Goal: Task Accomplishment & Management: Manage account settings

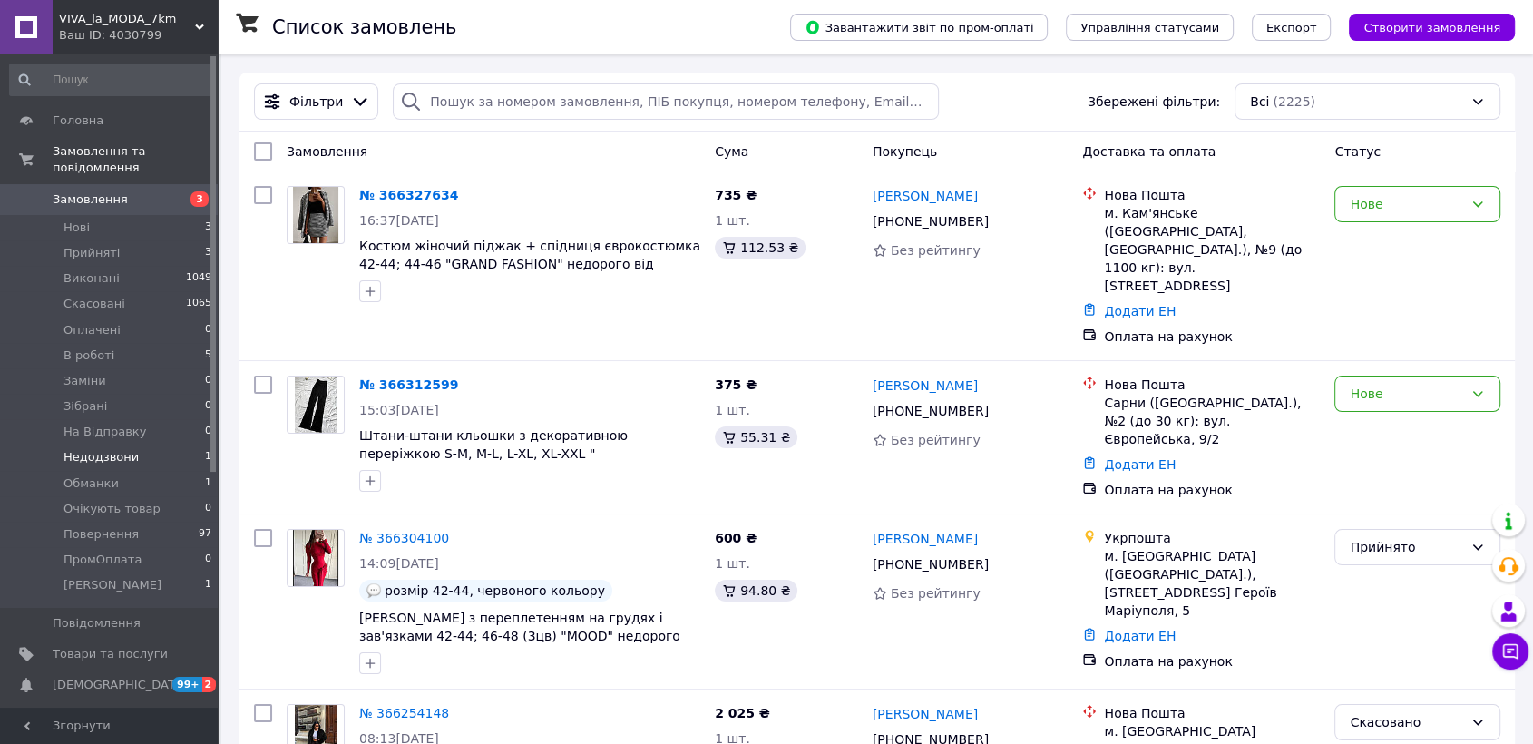
click at [133, 444] on li "Недодзвони 1" at bounding box center [111, 456] width 222 height 25
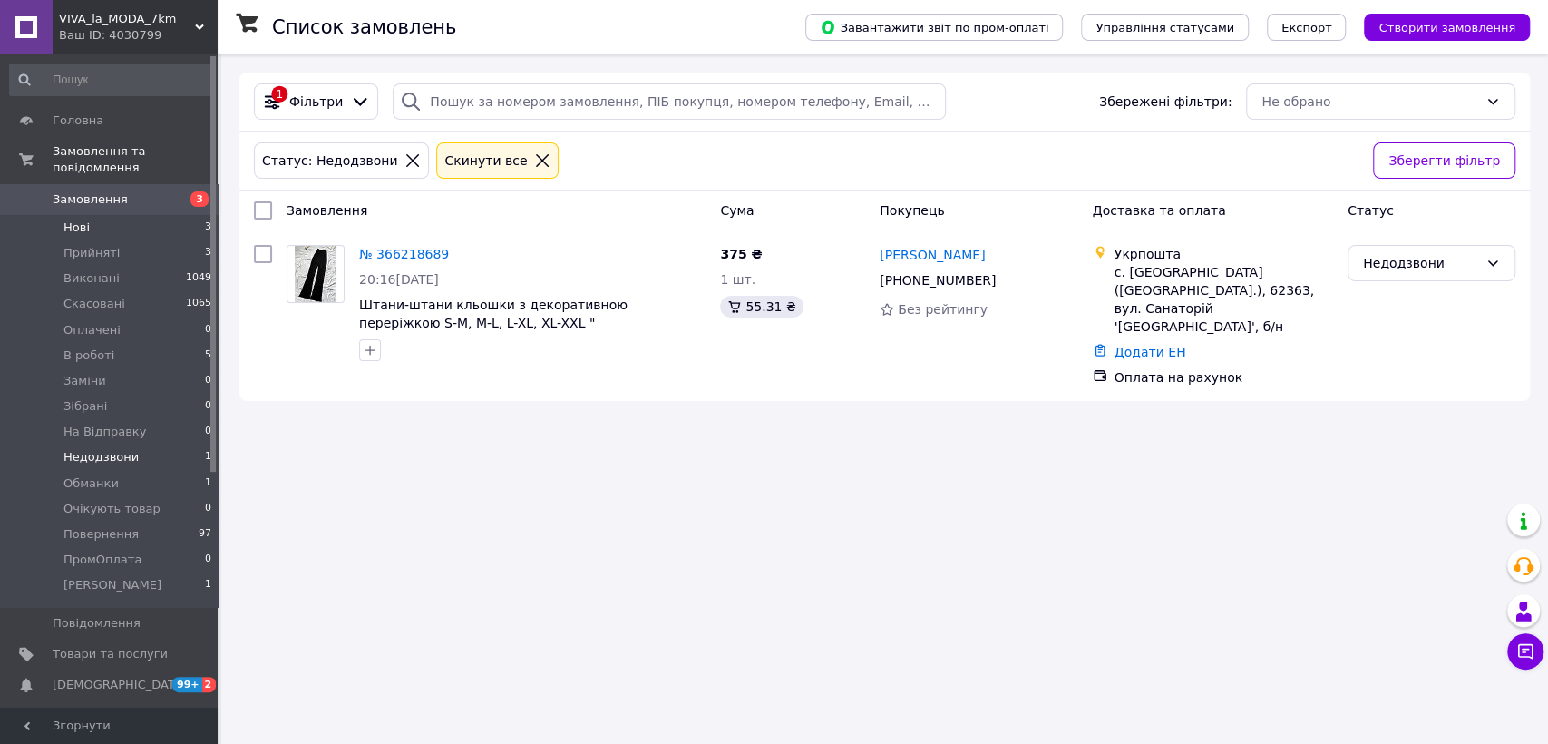
click at [191, 215] on li "Нові 3" at bounding box center [111, 227] width 222 height 25
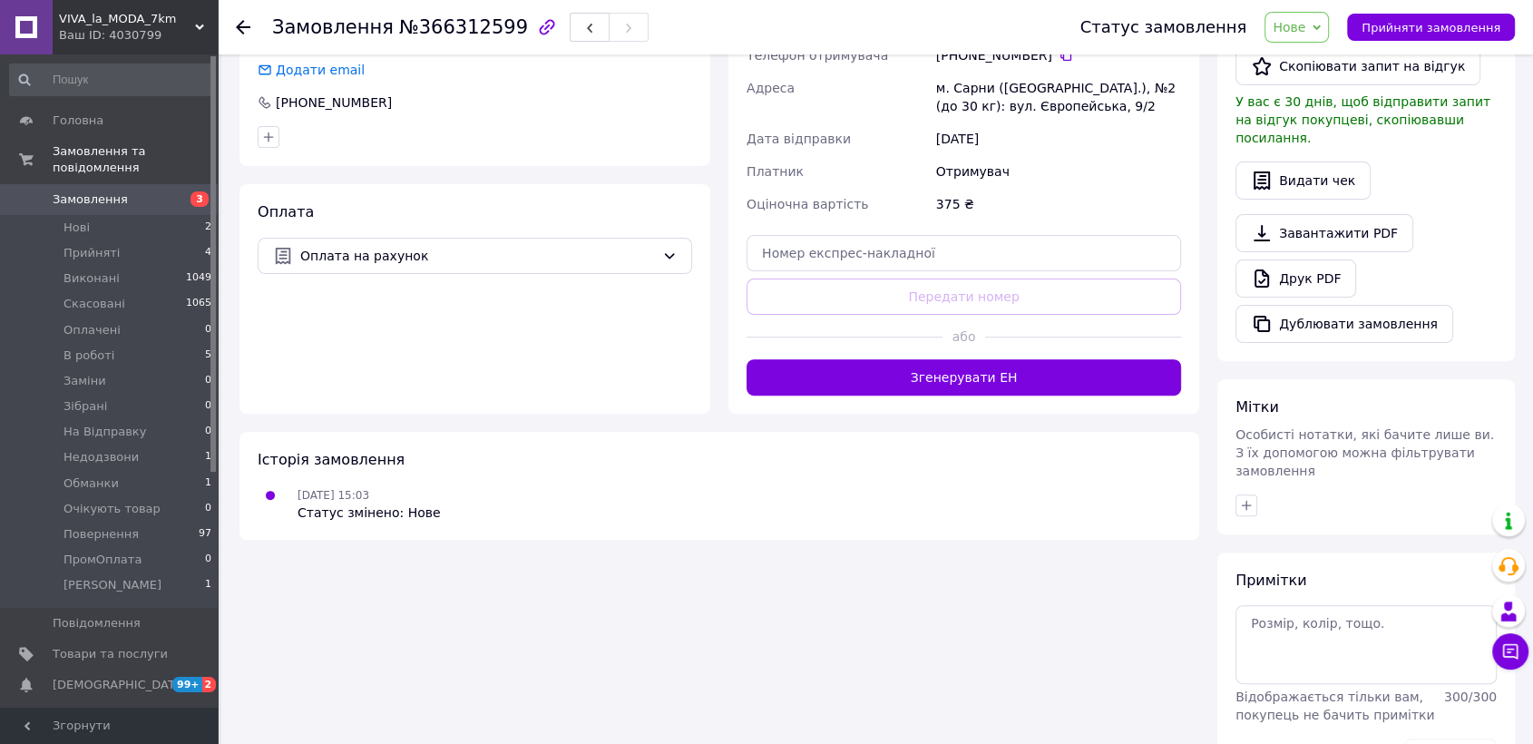
scroll to position [538, 0]
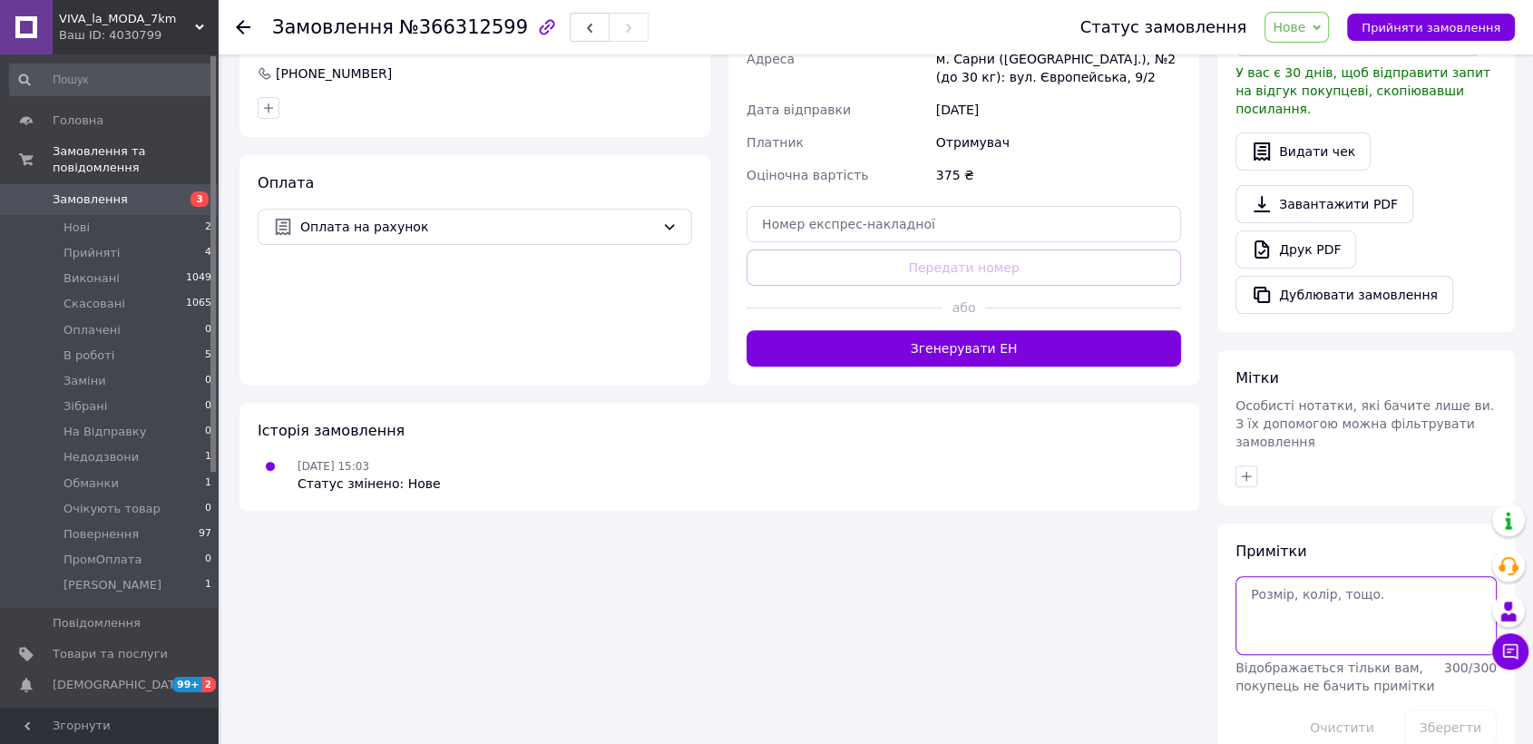
click at [1314, 584] on textarea at bounding box center [1365, 615] width 261 height 78
click at [1307, 576] on textarea at bounding box center [1365, 615] width 261 height 78
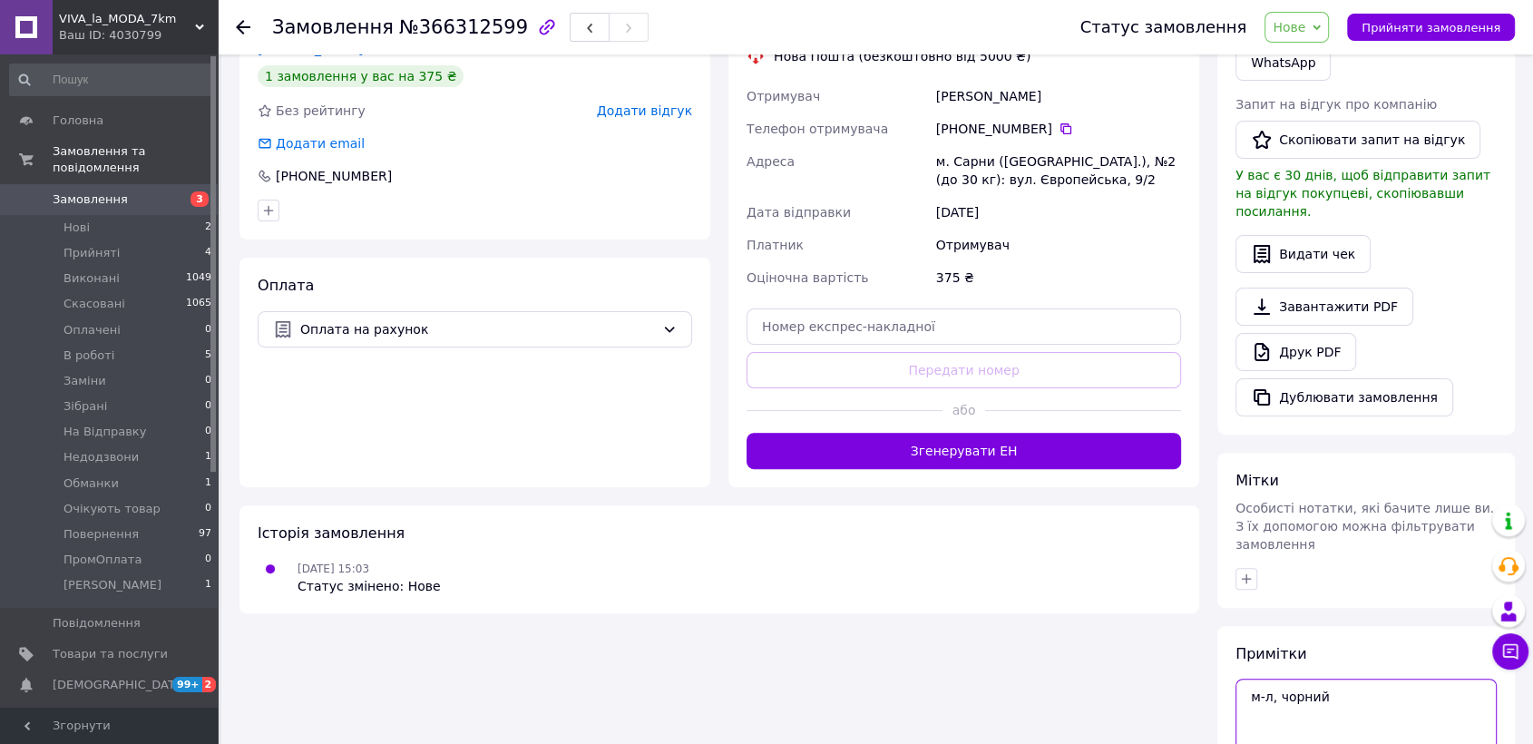
scroll to position [135, 0]
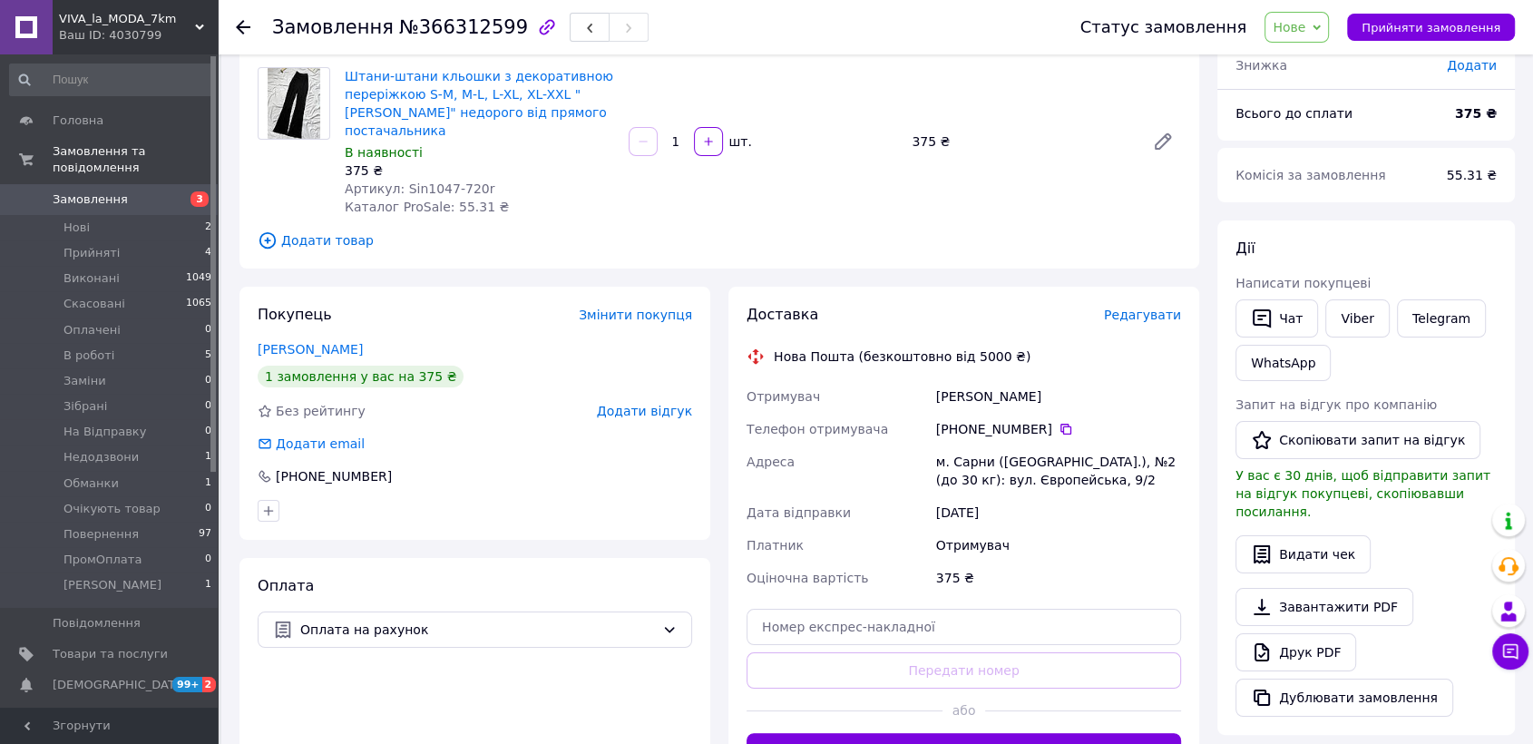
drag, startPoint x: 958, startPoint y: 407, endPoint x: 1041, endPoint y: 413, distance: 83.6
click at [1041, 420] on div "[PHONE_NUMBER]" at bounding box center [1058, 429] width 245 height 18
copy div "0 95 924 36 17"
drag, startPoint x: 936, startPoint y: 557, endPoint x: 957, endPoint y: 563, distance: 21.8
click at [957, 563] on div "375 ₴" at bounding box center [1058, 577] width 252 height 33
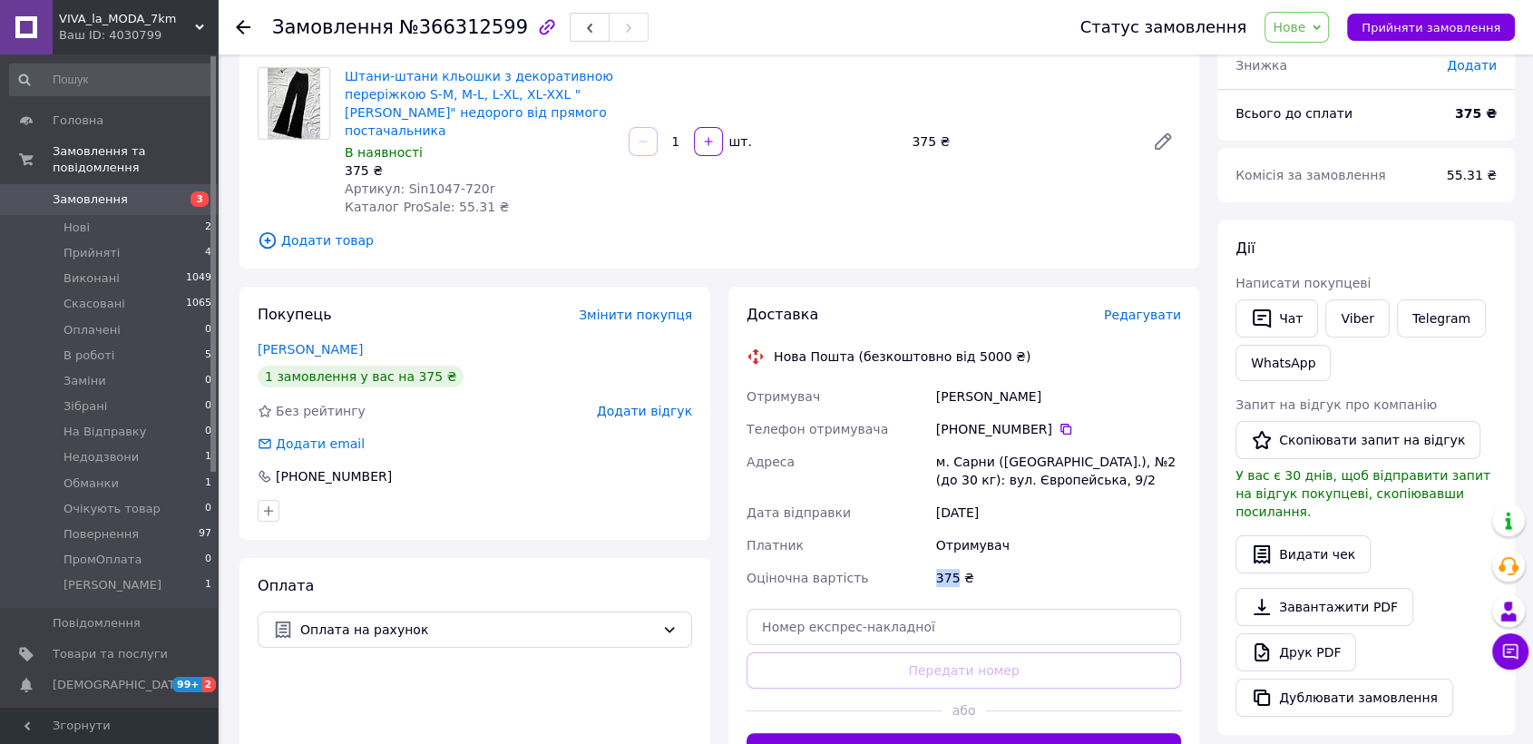
copy div "375"
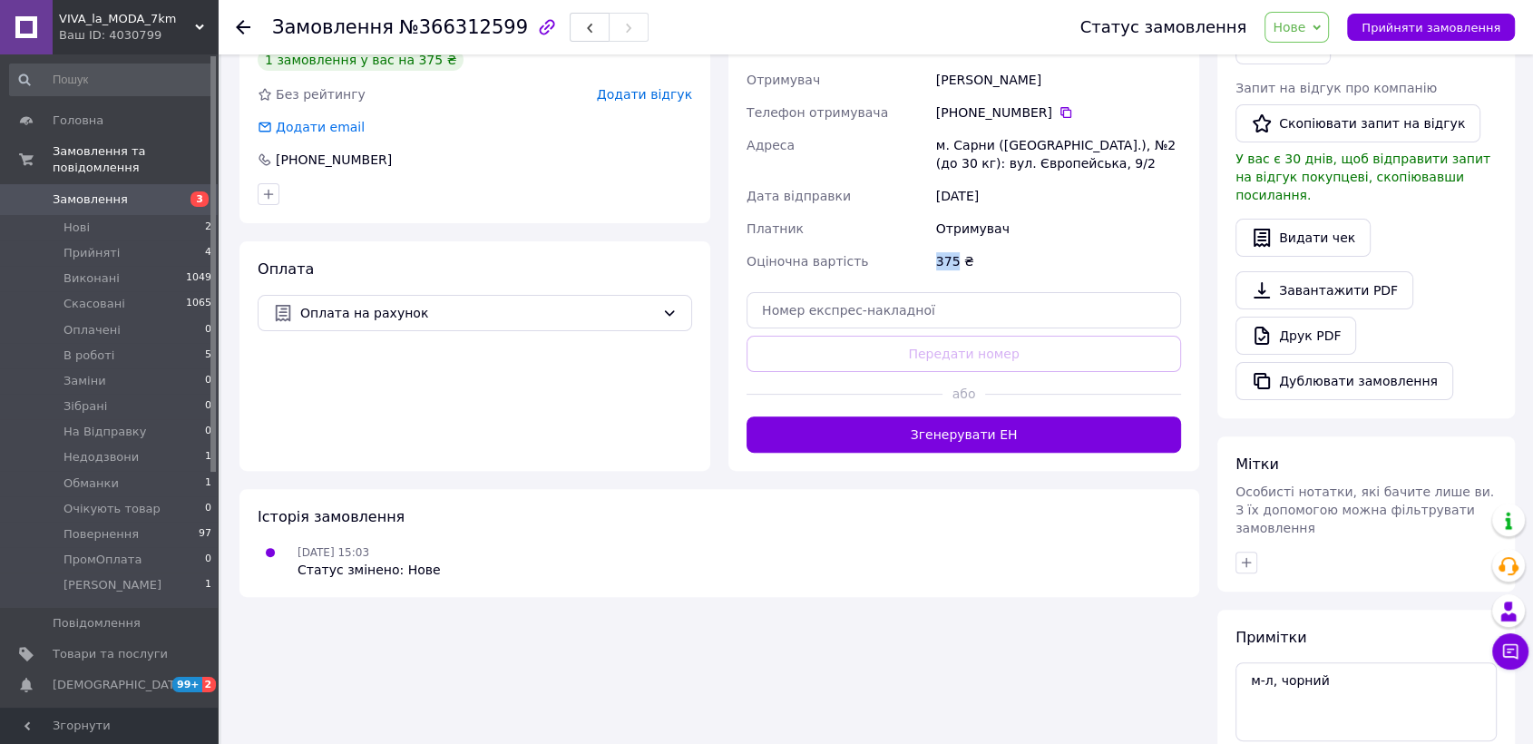
scroll to position [538, 0]
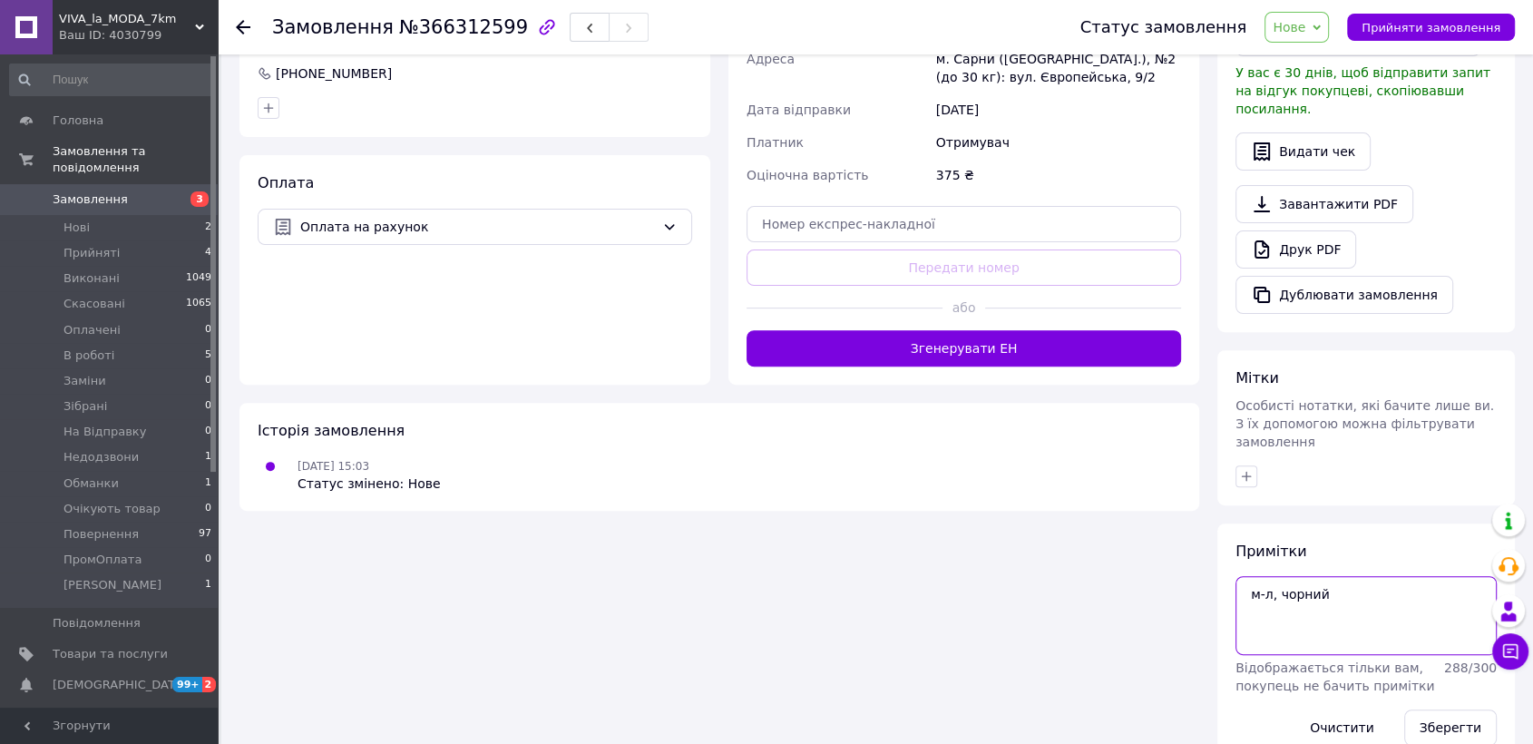
click at [1300, 576] on textarea "м-л, чорний" at bounding box center [1365, 615] width 261 height 78
type textarea "скинула смс м-л, чорний"
click at [1465, 709] on button "Зберегти" at bounding box center [1450, 727] width 93 height 36
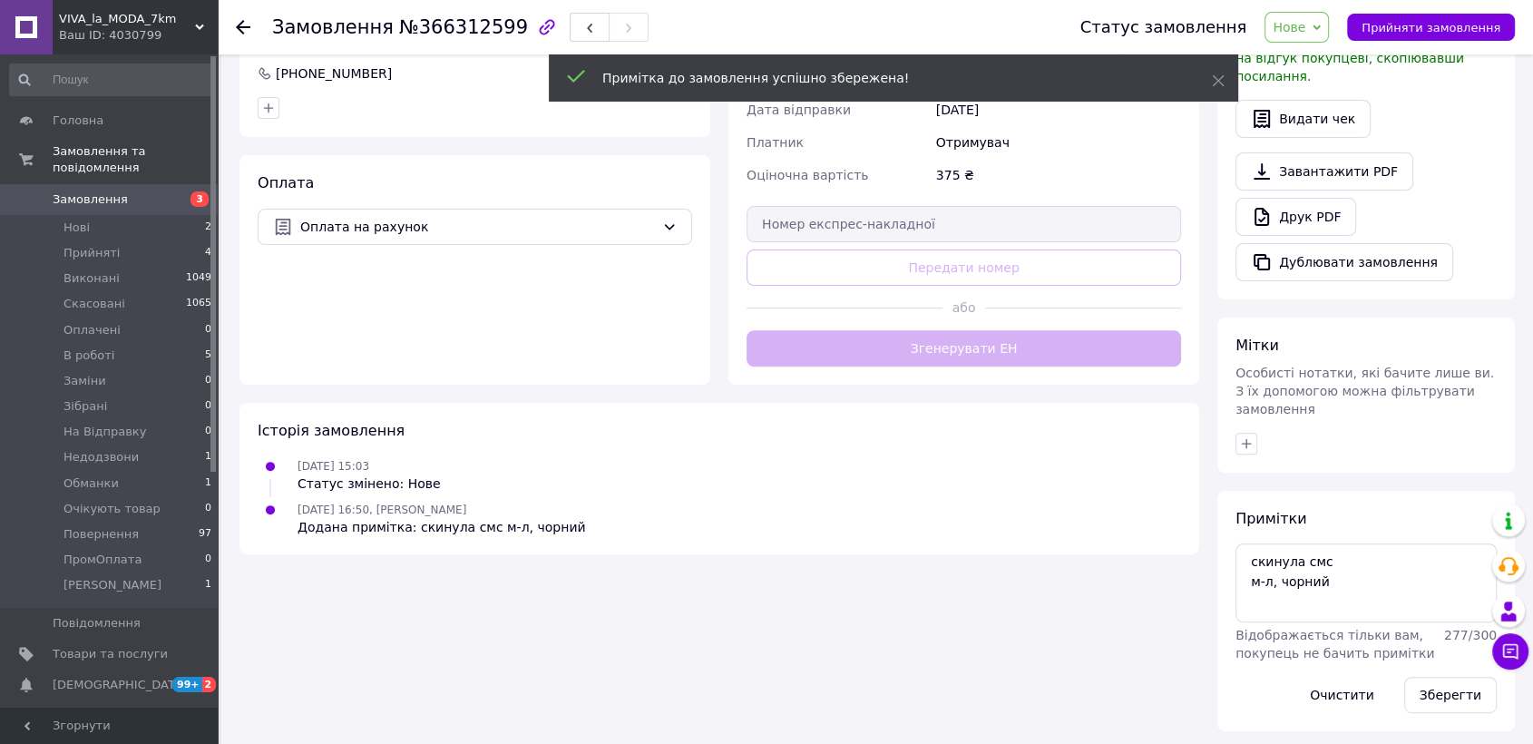
scroll to position [505, 0]
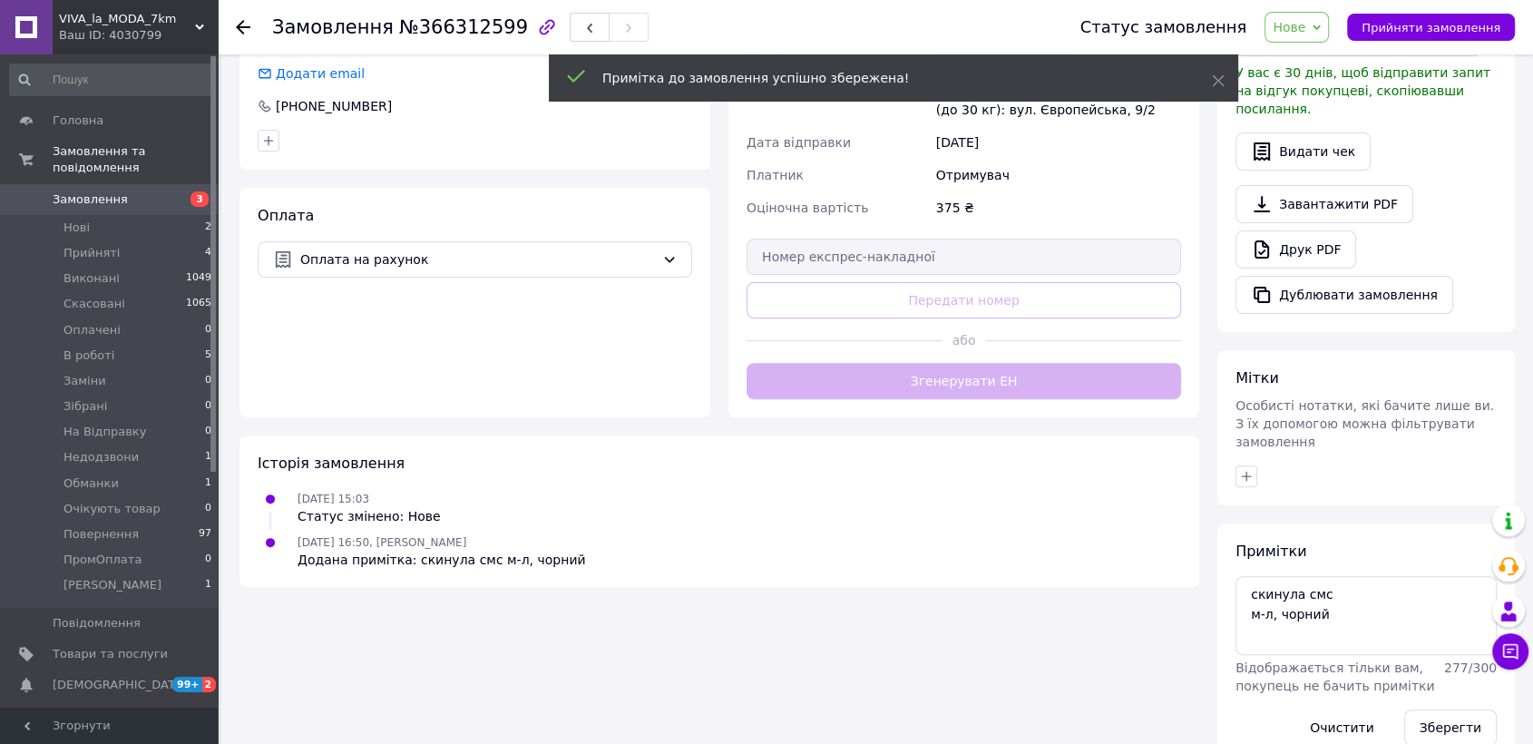
click at [1305, 27] on span "Нове" at bounding box center [1288, 27] width 33 height 15
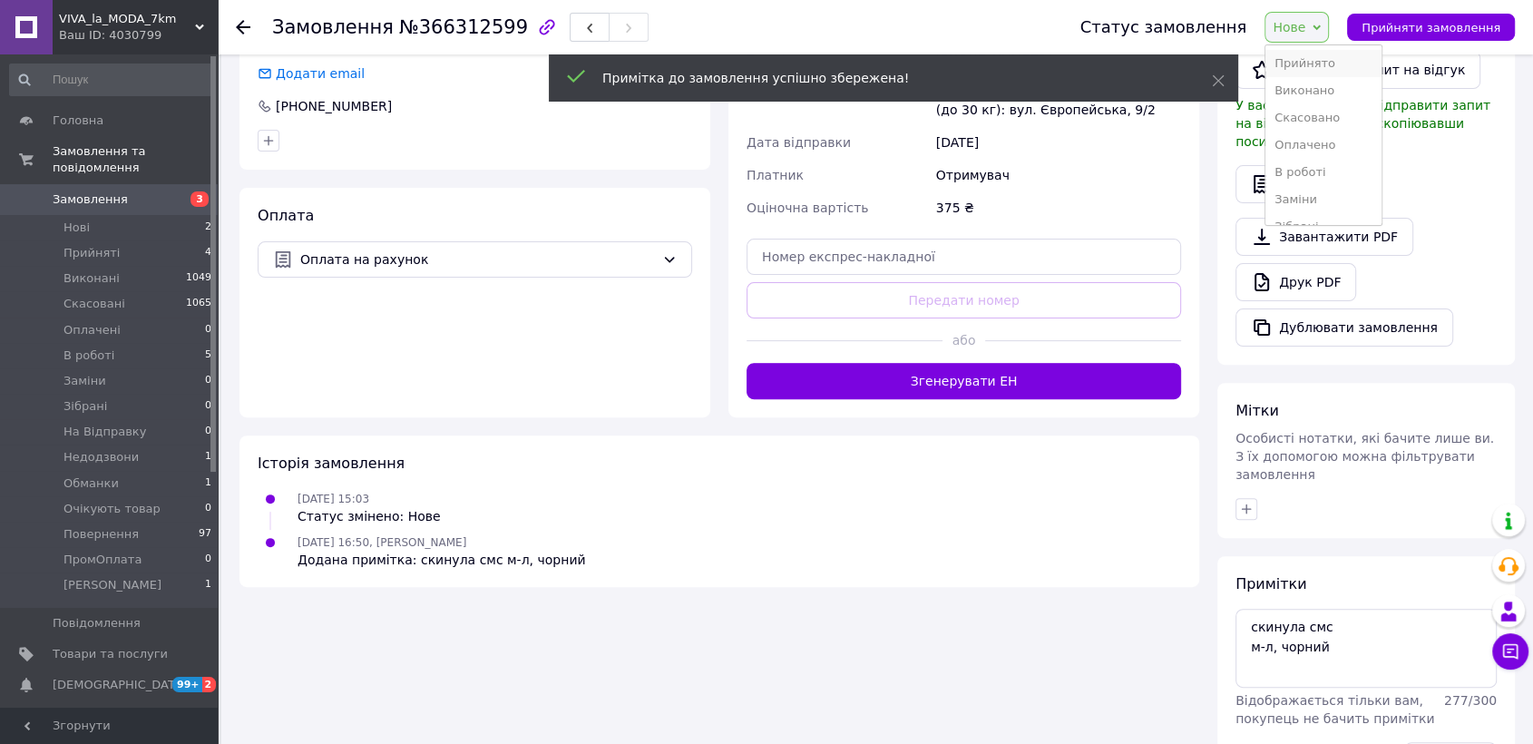
click at [1328, 60] on li "Прийнято" at bounding box center [1323, 63] width 116 height 27
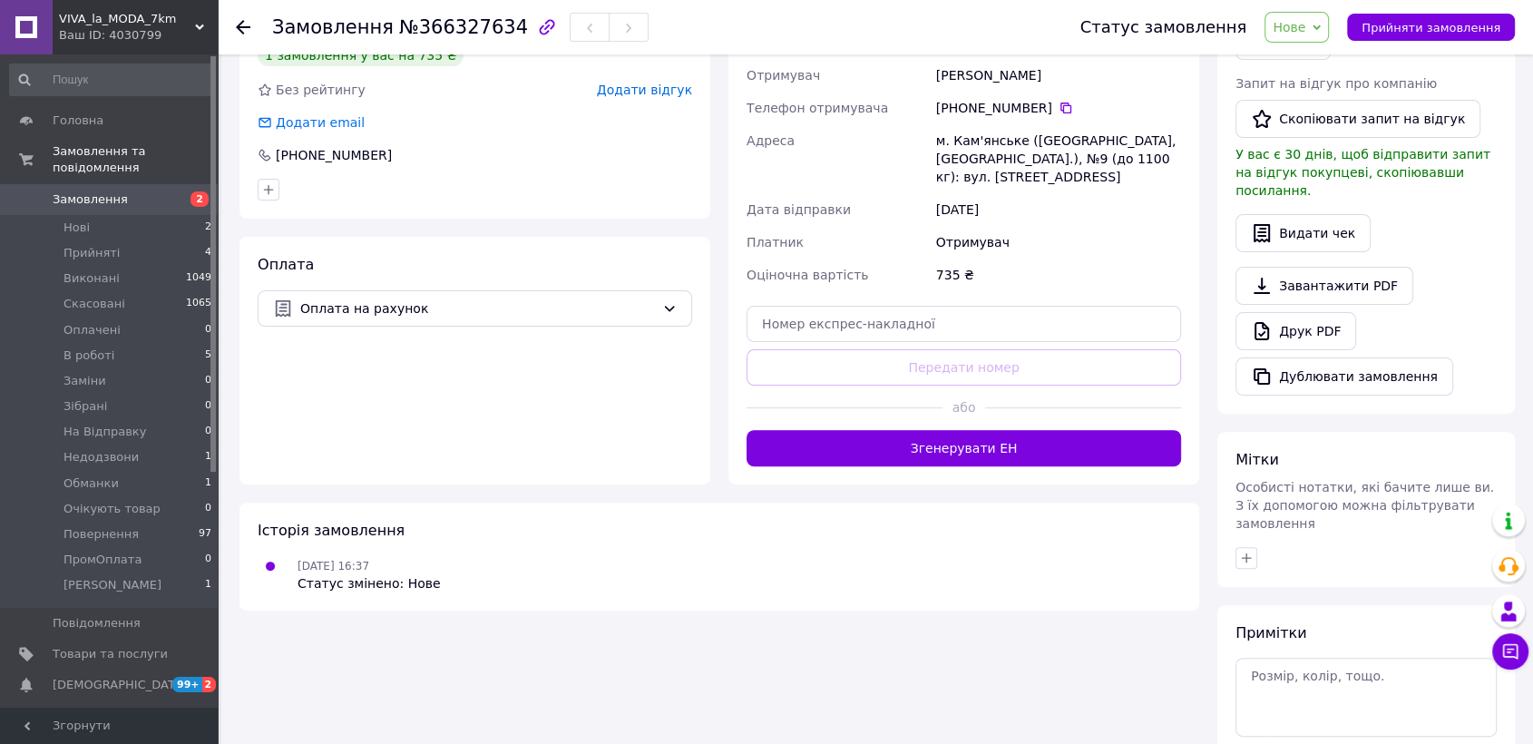
scroll to position [538, 0]
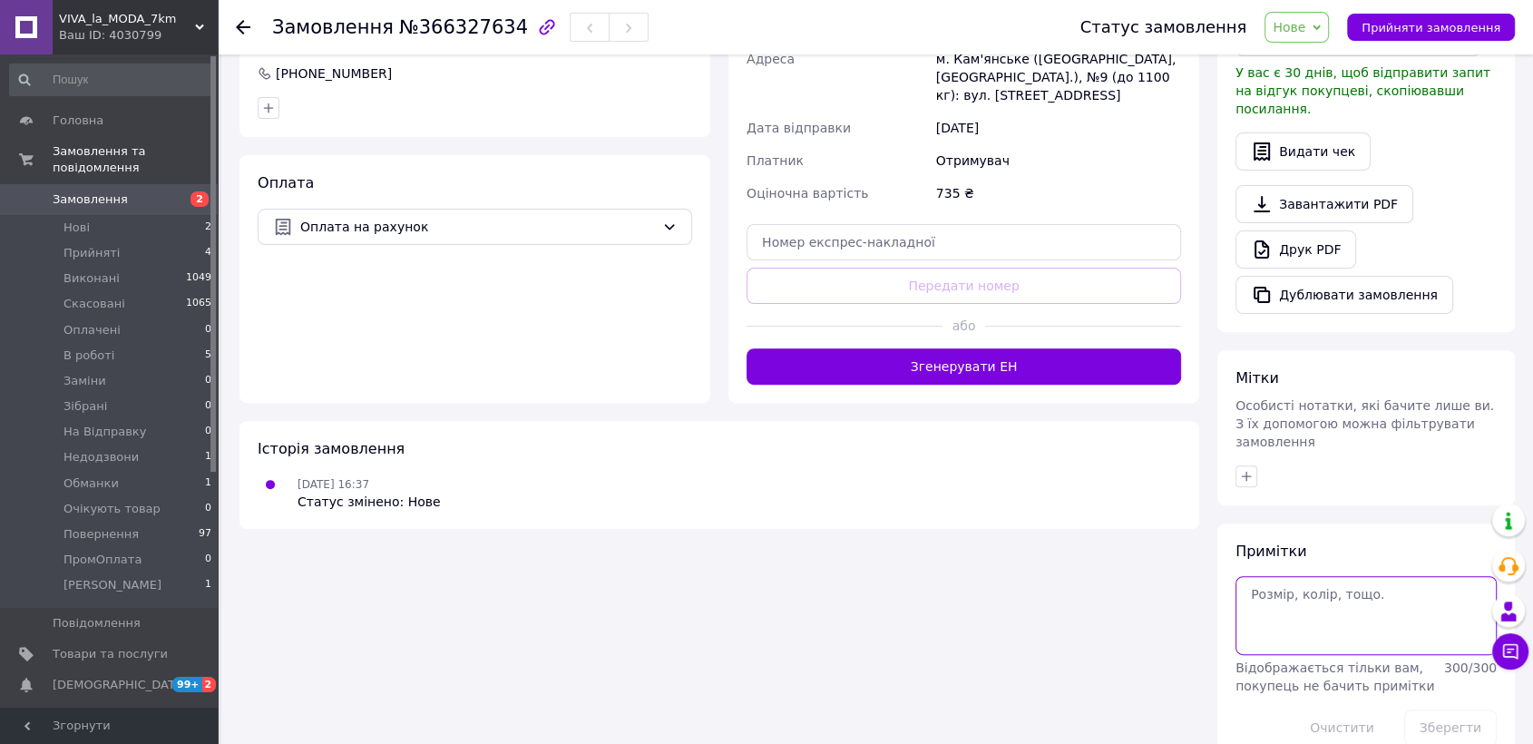
click at [1275, 595] on textarea at bounding box center [1365, 615] width 261 height 78
click at [1271, 576] on textarea "42-44" at bounding box center [1365, 615] width 261 height 78
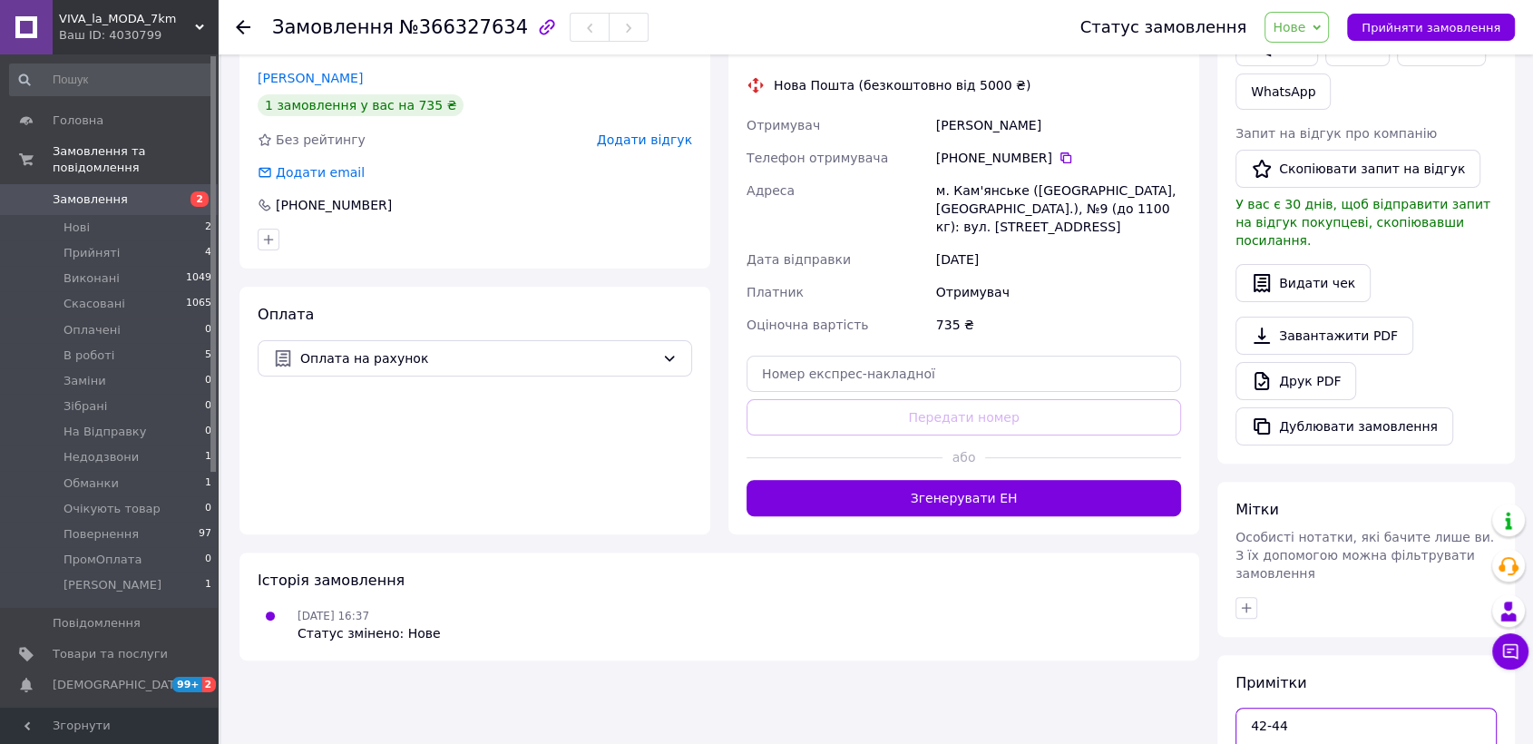
scroll to position [336, 0]
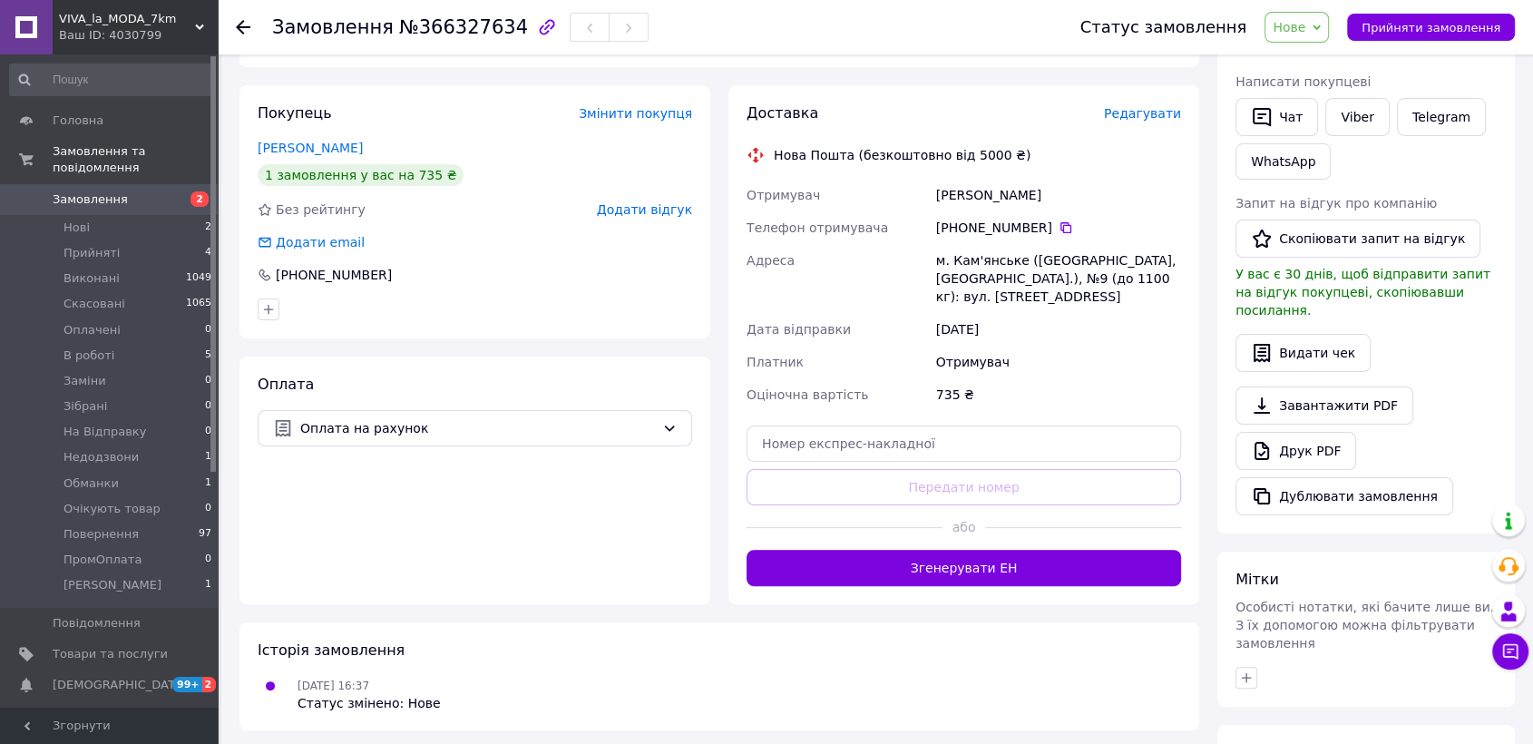
drag, startPoint x: 958, startPoint y: 224, endPoint x: 1037, endPoint y: 233, distance: 80.3
click at [1037, 233] on div "+380 97 018 14 69" at bounding box center [1058, 228] width 245 height 18
copy div "0 97 018 14 69"
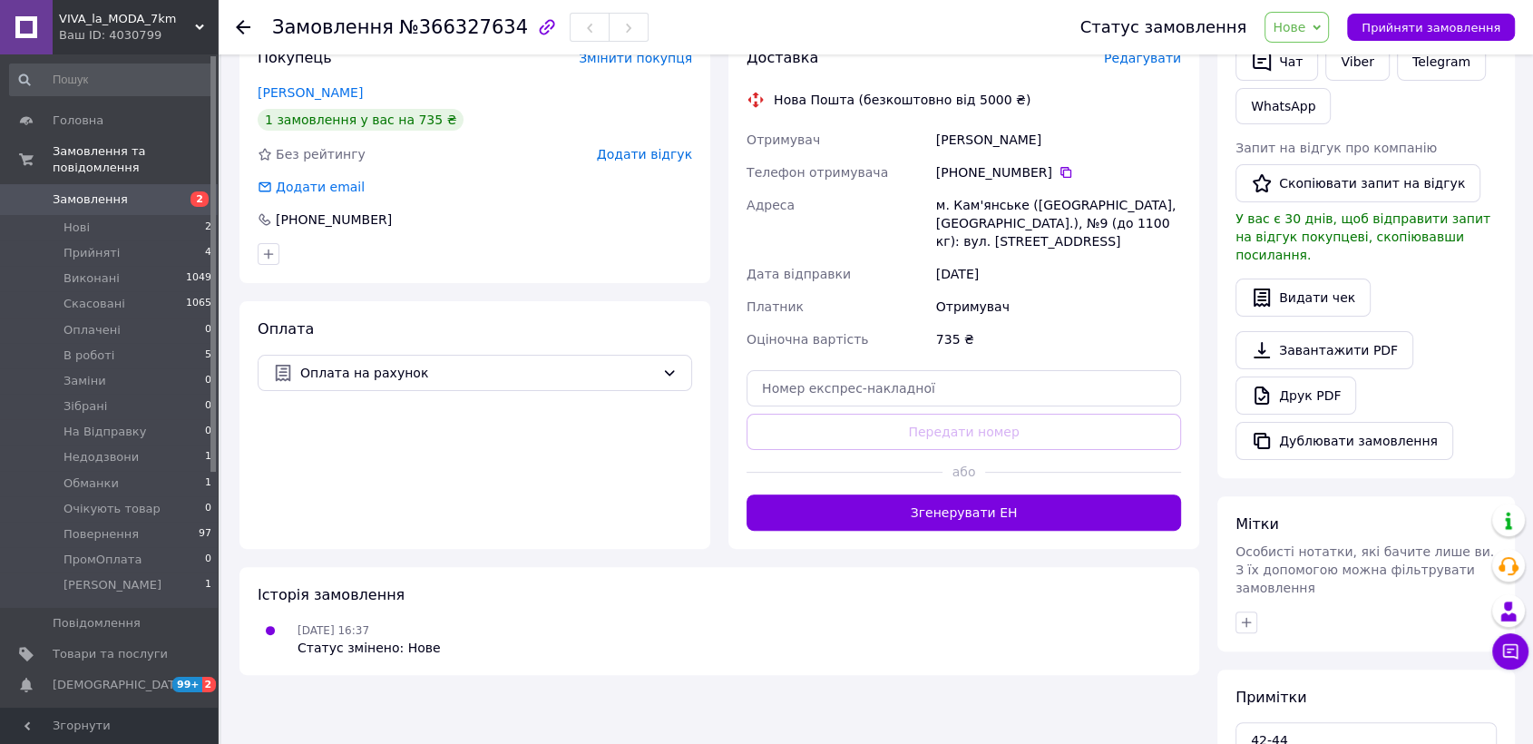
scroll to position [538, 0]
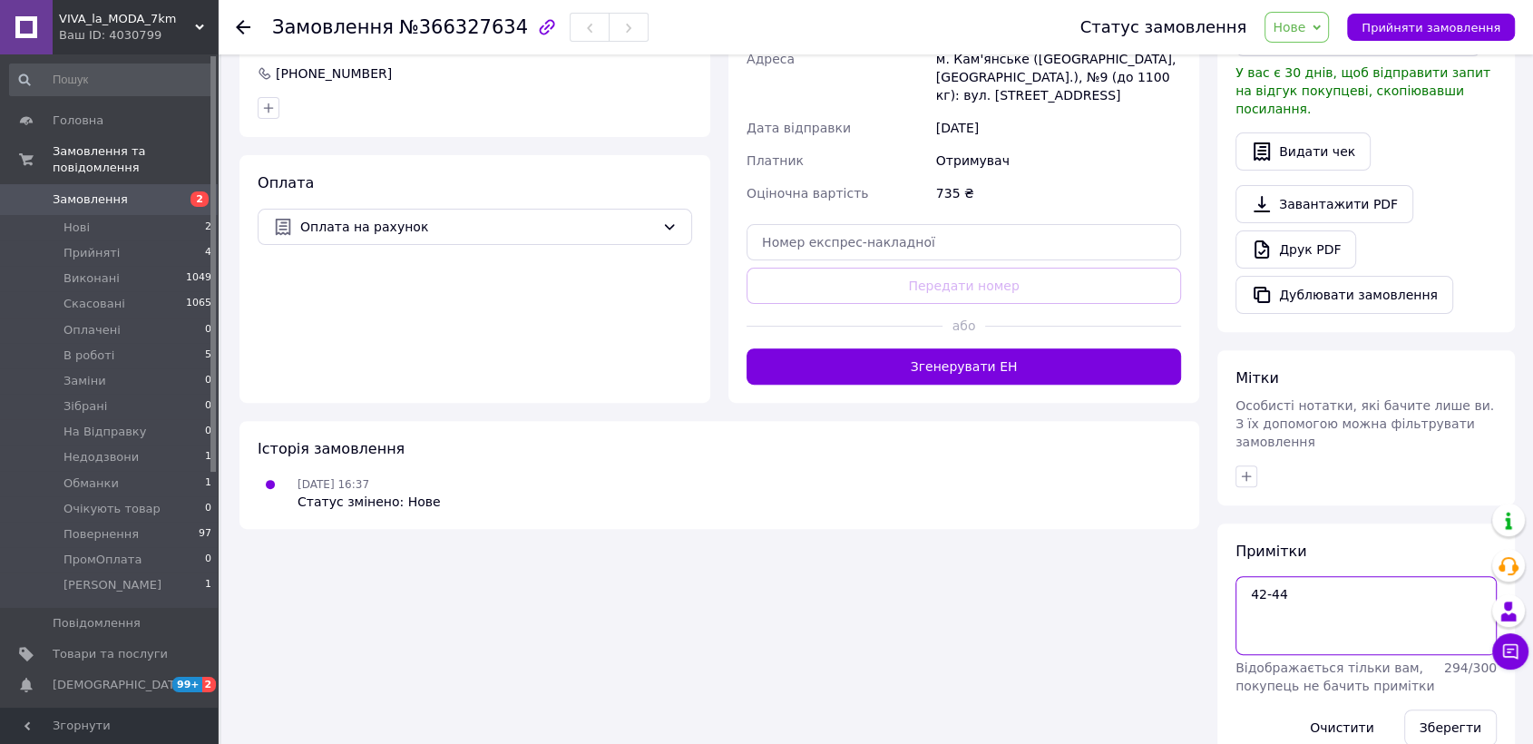
click at [1361, 580] on textarea "42-44" at bounding box center [1365, 615] width 261 height 78
click at [1323, 576] on textarea "скинула смс 42-44," at bounding box center [1365, 615] width 261 height 78
type textarea "скинула смс 42-44,"
click at [1429, 709] on button "Зберегти" at bounding box center [1450, 727] width 93 height 36
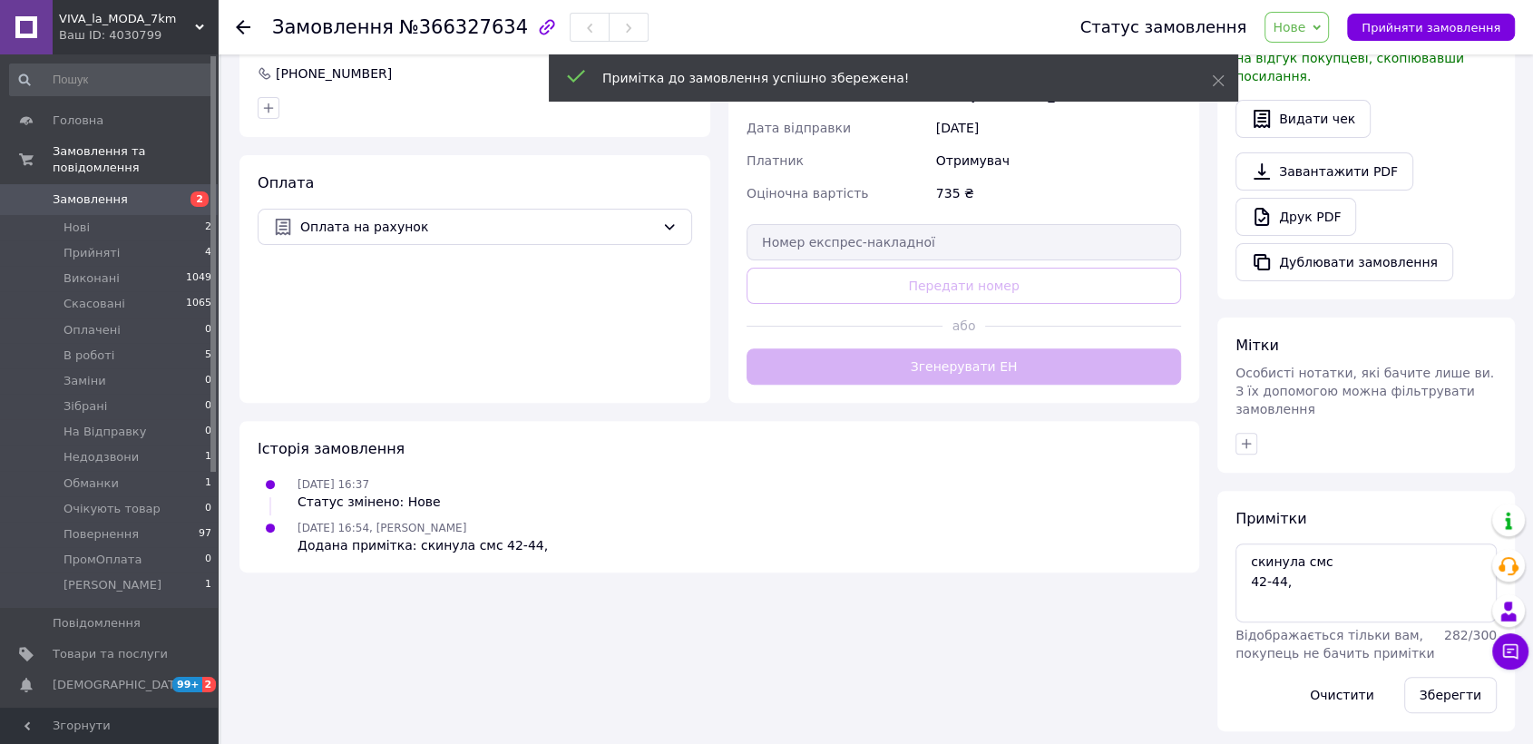
scroll to position [505, 0]
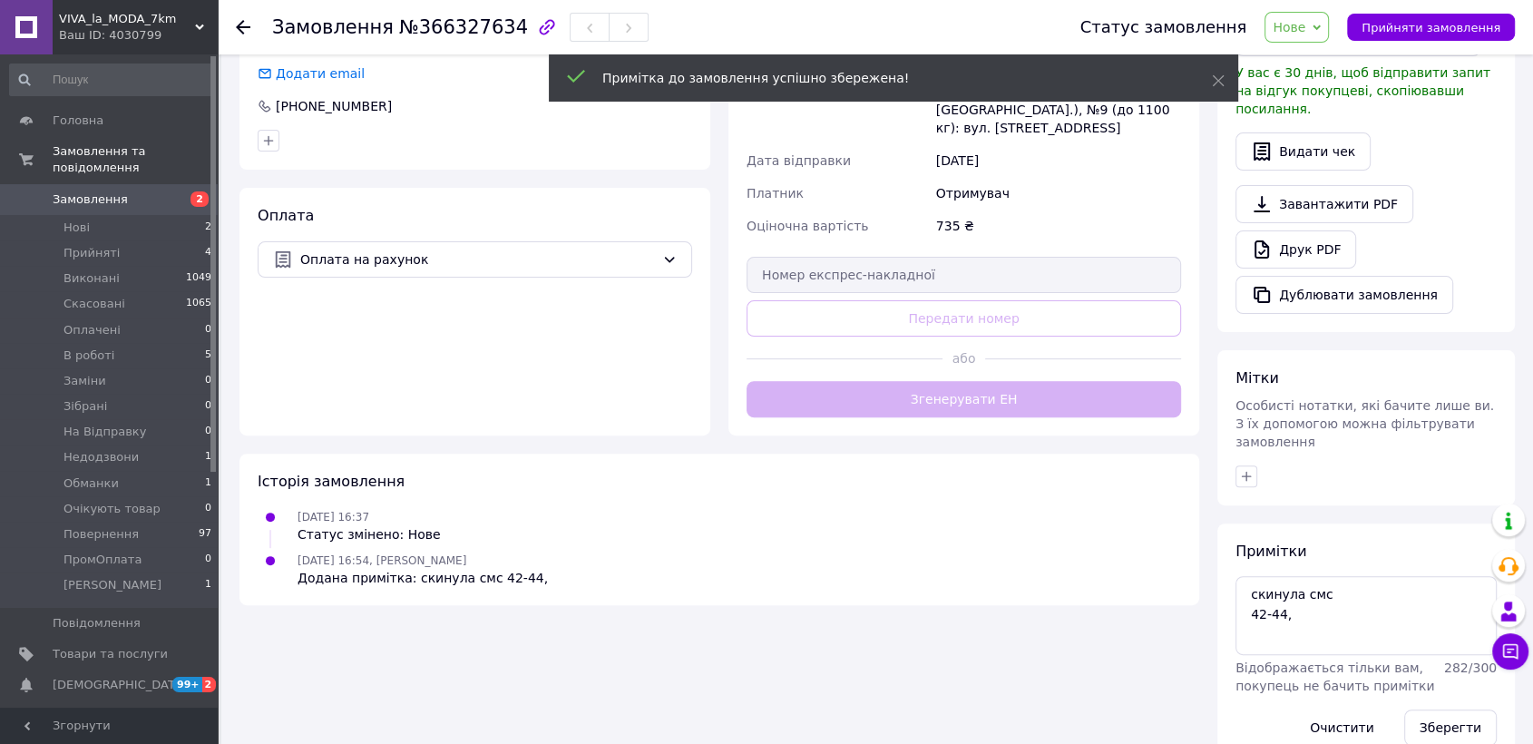
click at [1305, 24] on span "Нове" at bounding box center [1288, 27] width 33 height 15
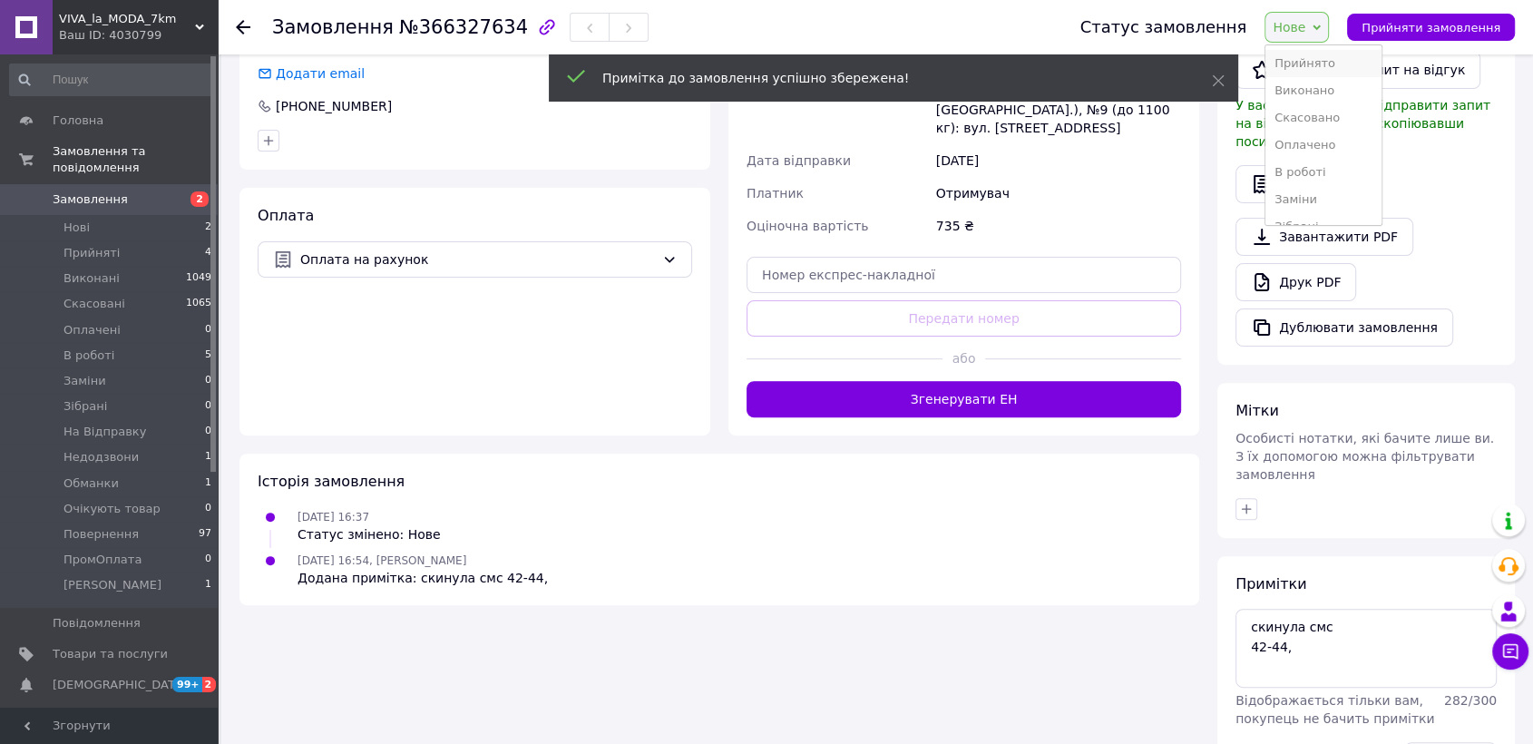
click at [1330, 59] on li "Прийнято" at bounding box center [1323, 63] width 116 height 27
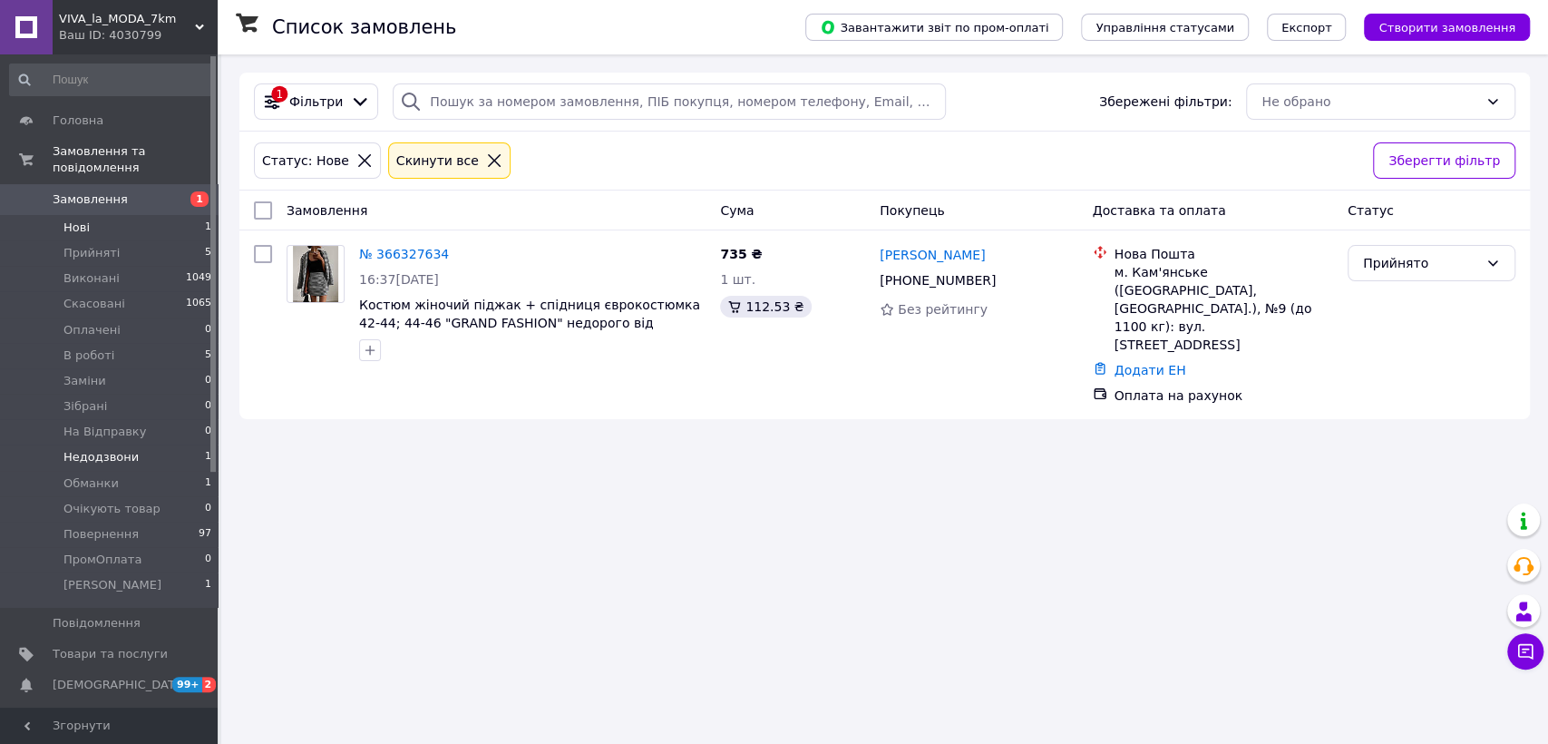
click at [161, 444] on li "Недодзвони 1" at bounding box center [111, 456] width 222 height 25
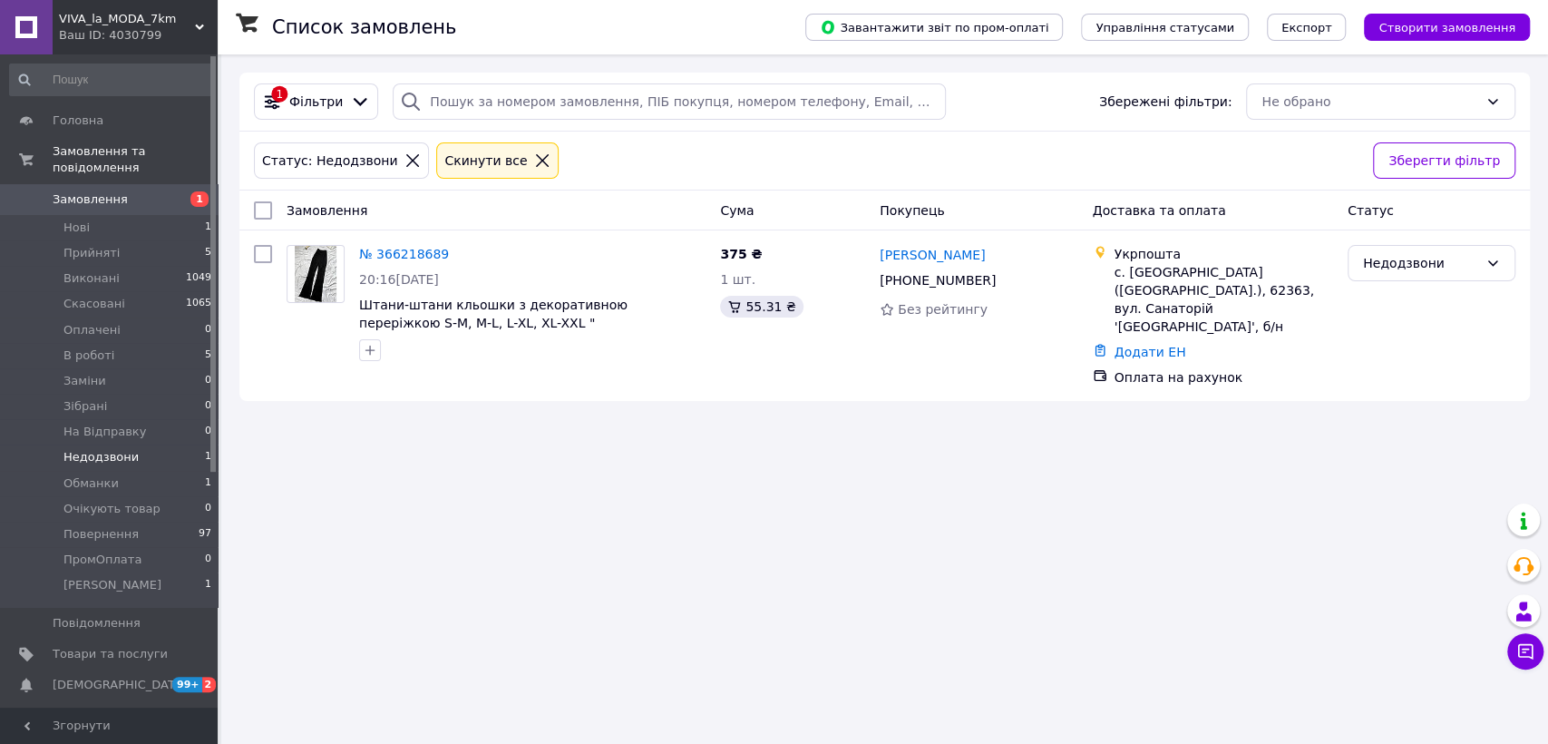
click at [536, 162] on icon at bounding box center [542, 160] width 13 height 13
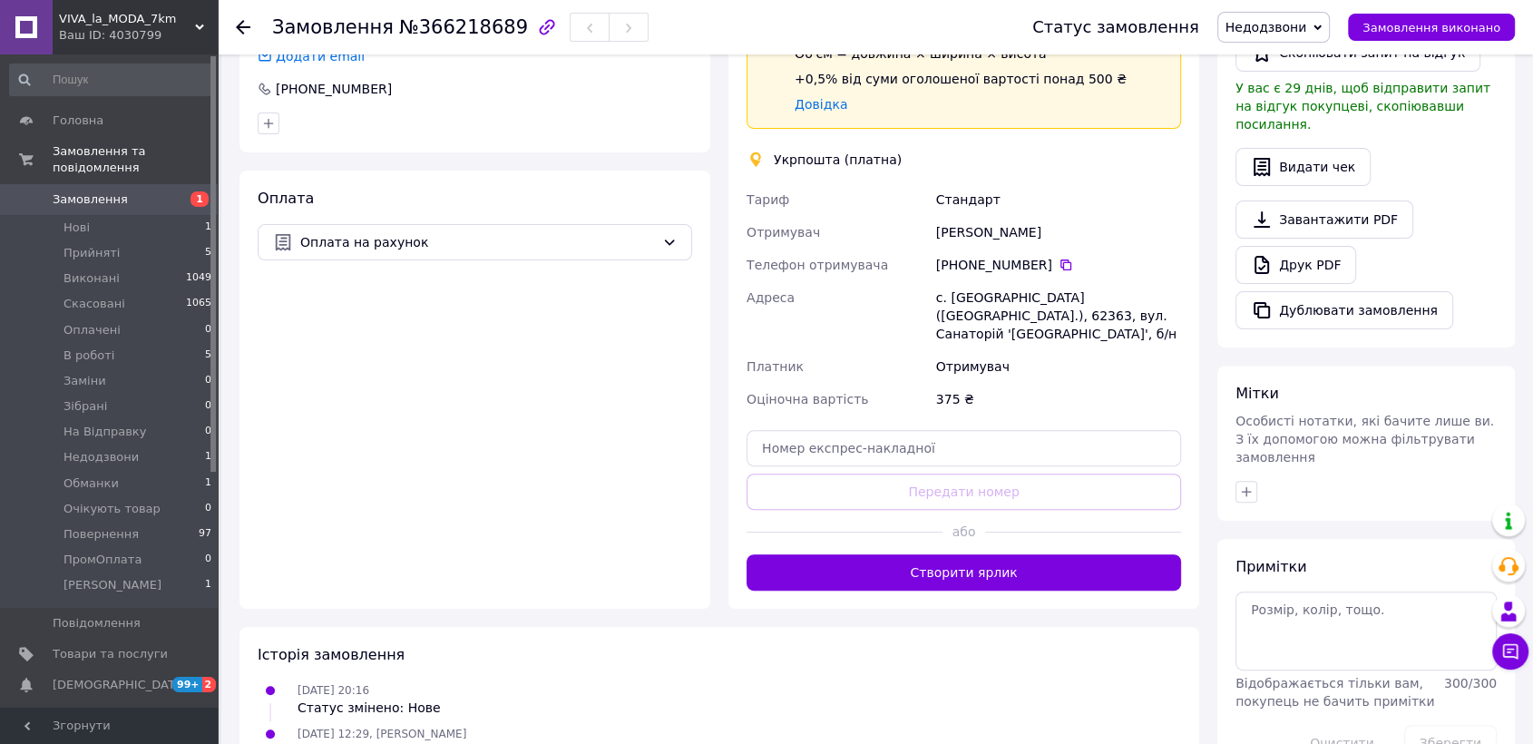
scroll to position [538, 0]
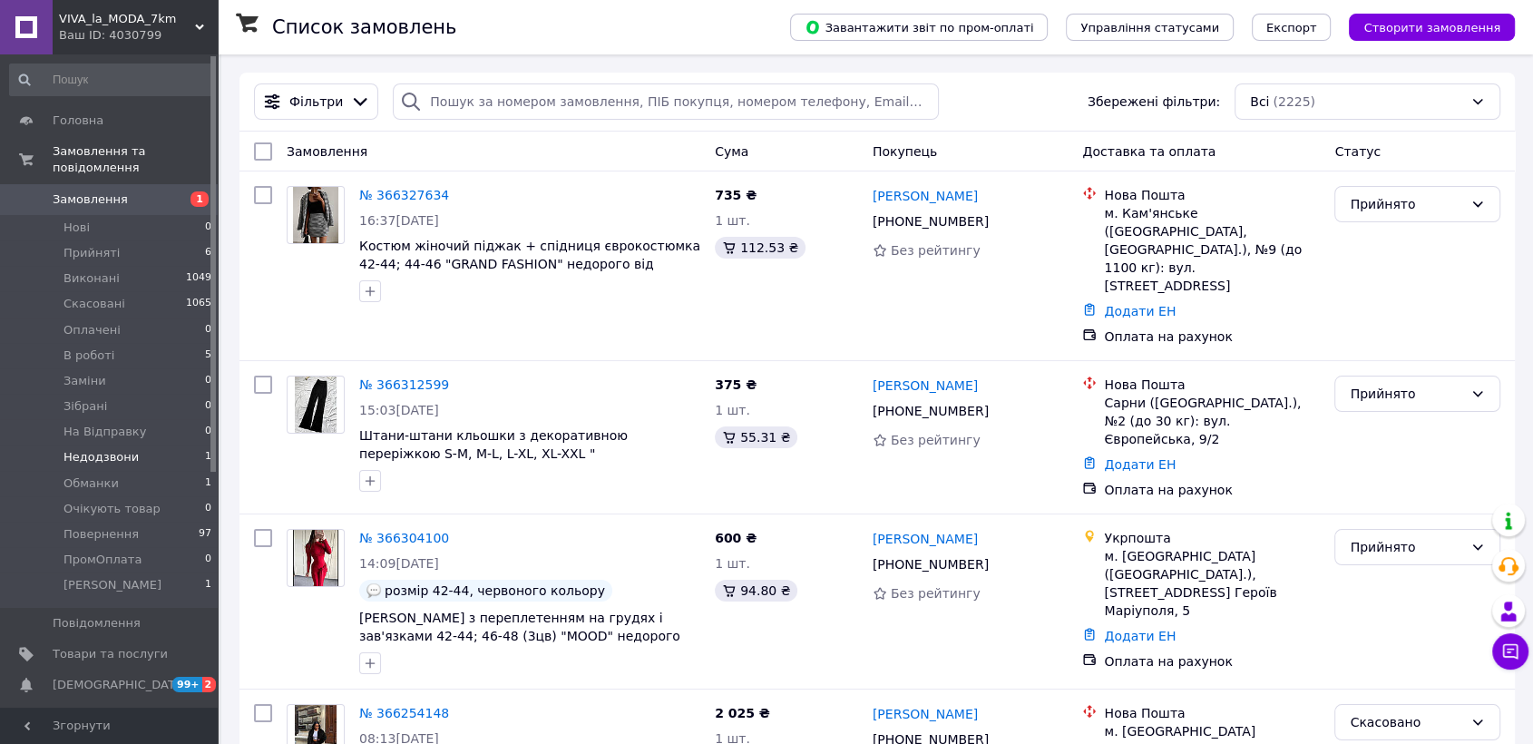
click at [135, 444] on li "Недодзвони 1" at bounding box center [111, 456] width 222 height 25
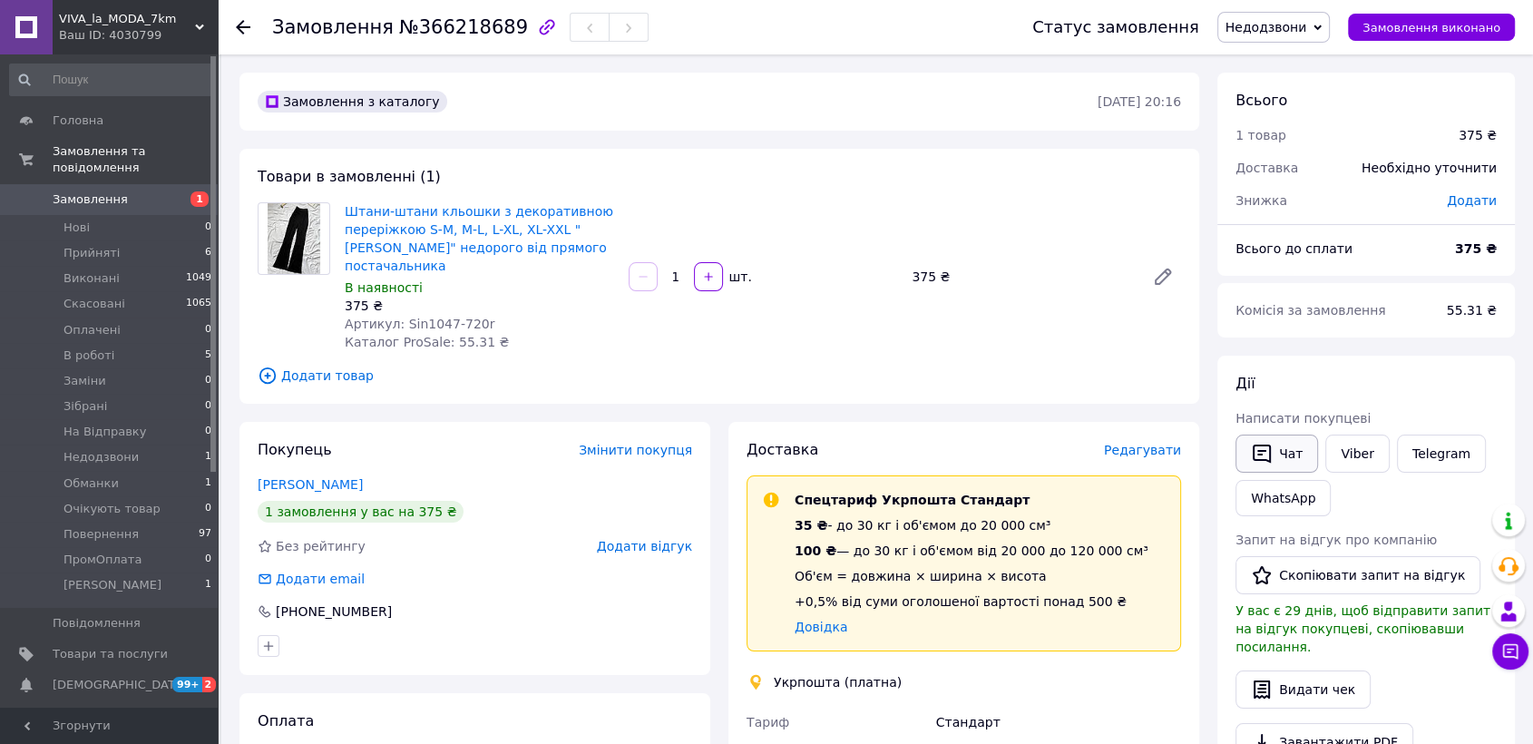
click at [1270, 453] on icon "button" at bounding box center [1262, 454] width 22 height 22
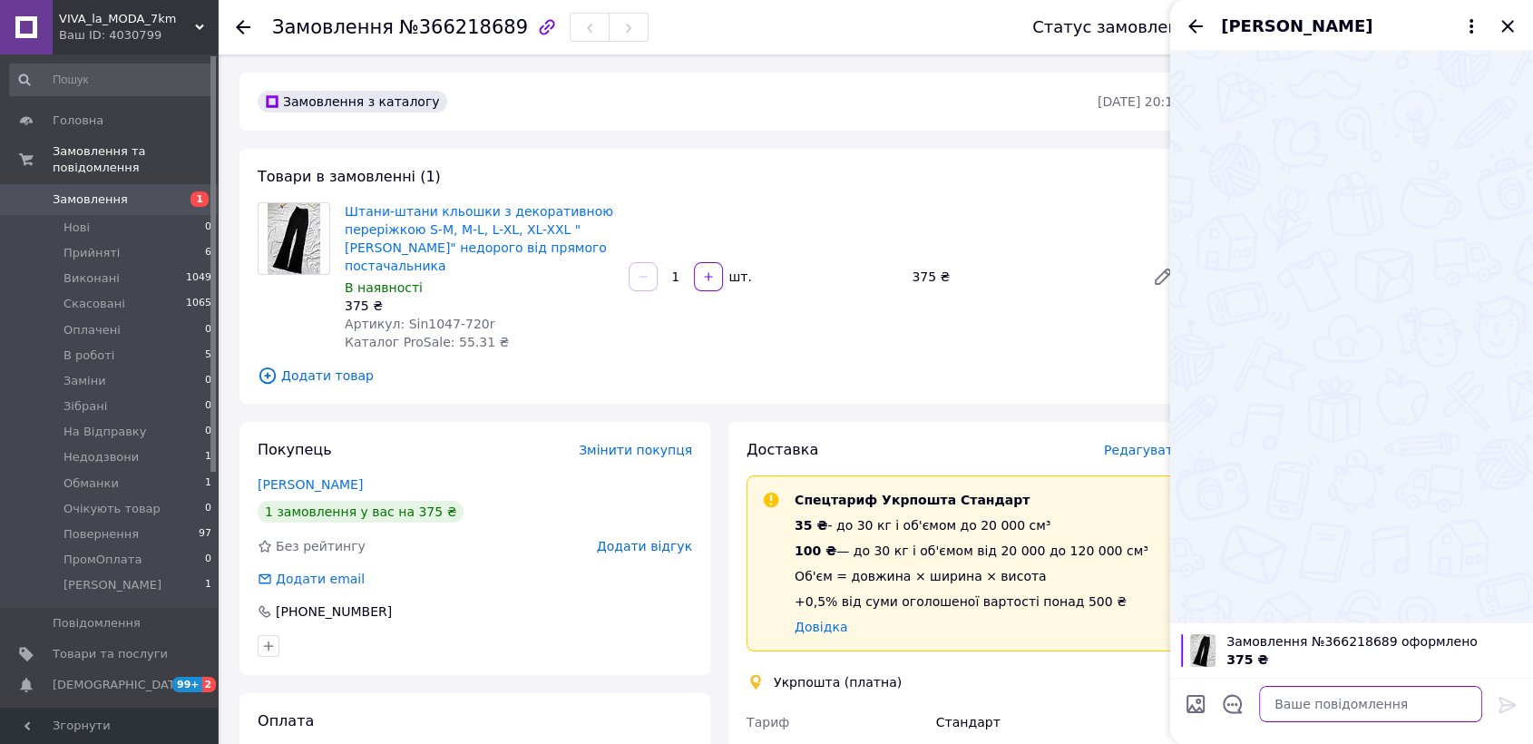
drag, startPoint x: 1315, startPoint y: 700, endPoint x: 1302, endPoint y: 698, distance: 12.8
click at [1303, 698] on textarea at bounding box center [1370, 704] width 223 height 36
paste textarea "https://1000veshchey.com.ua/ua/g133448294-zhenskie-bryuki-shtany"
type textarea "https://1000veshchey.com.ua/ua/g133448294-zhenskie-bryuki-shtany"
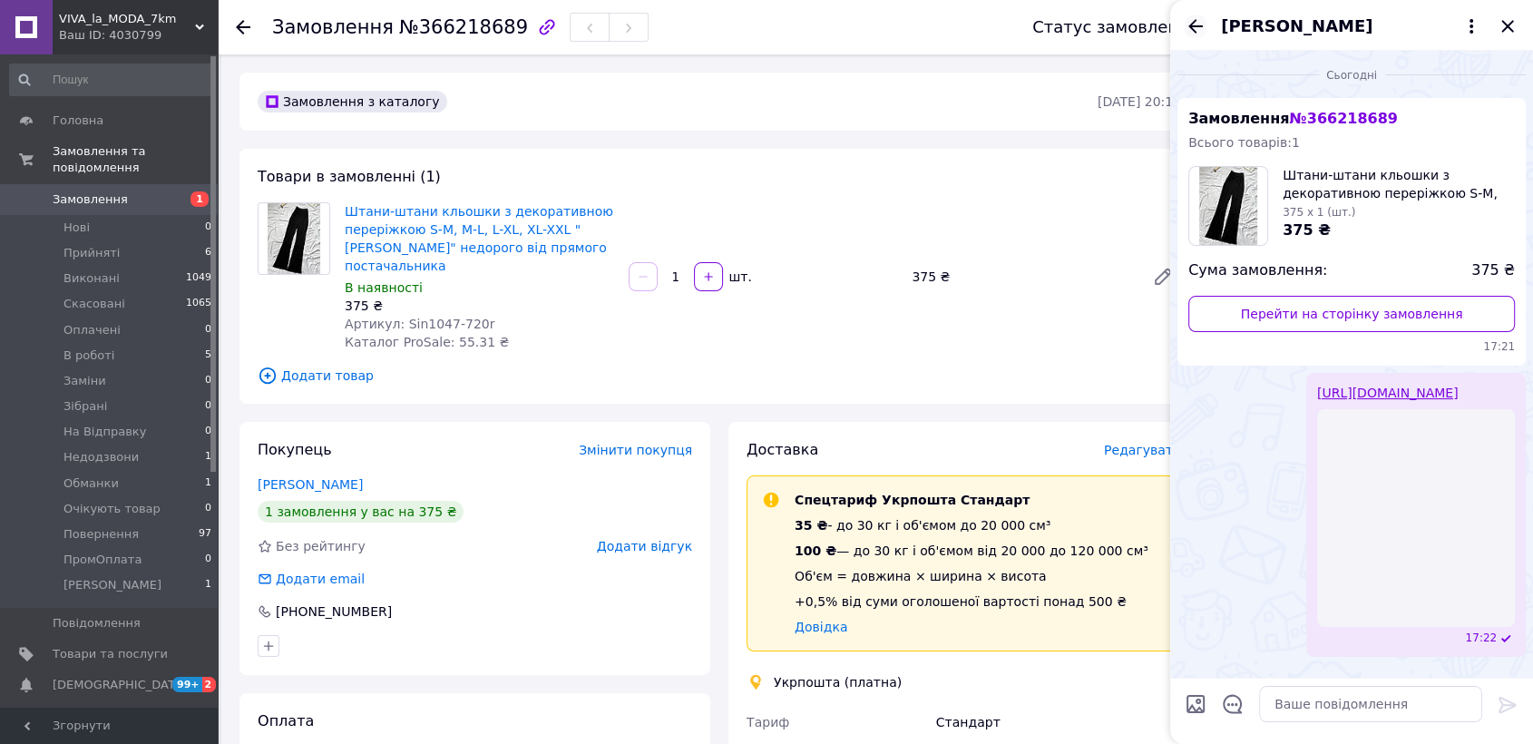
click at [1193, 23] on icon "Назад" at bounding box center [1195, 26] width 22 height 22
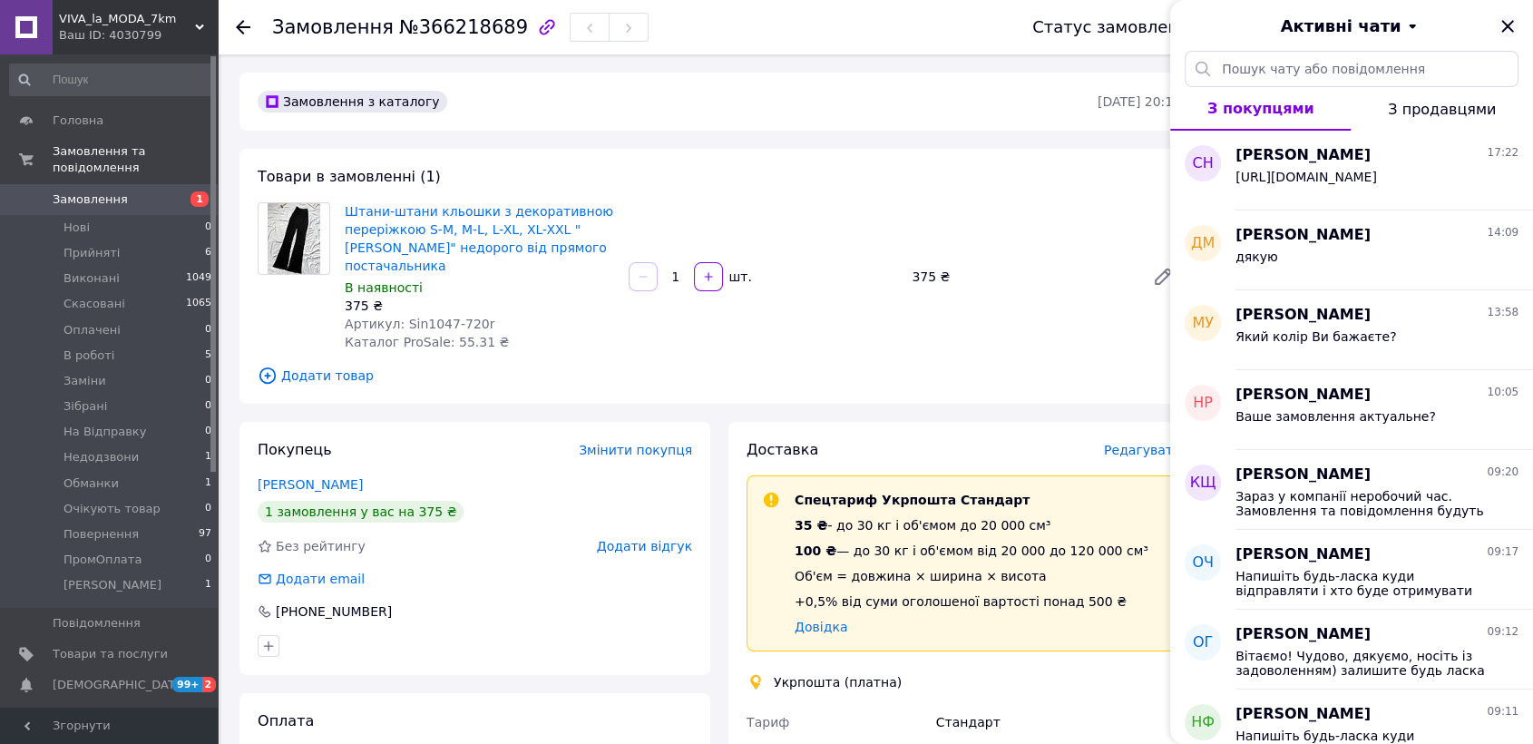
click at [1502, 26] on icon "Закрити" at bounding box center [1507, 26] width 22 height 22
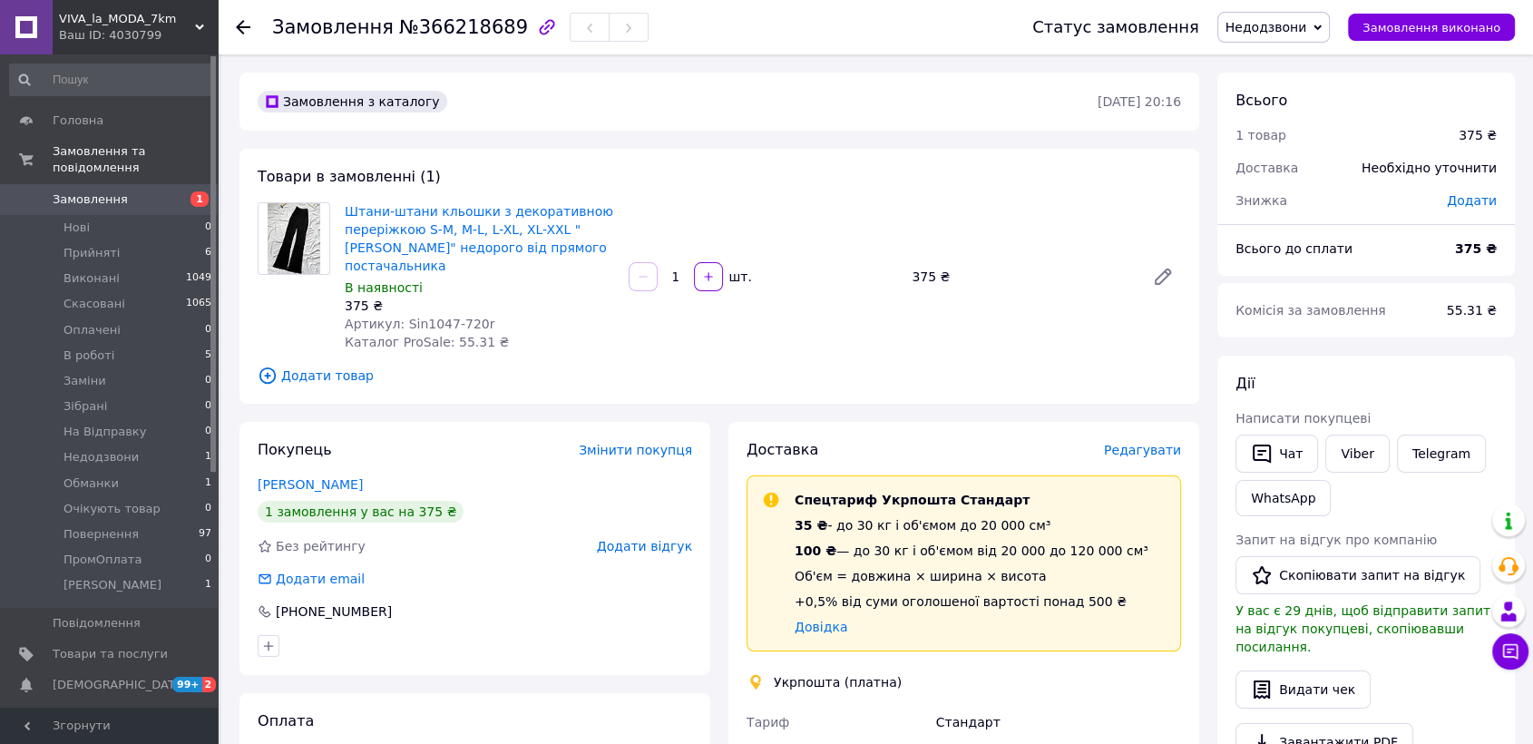
click at [1291, 25] on span "Недодзвони" at bounding box center [1266, 27] width 82 height 15
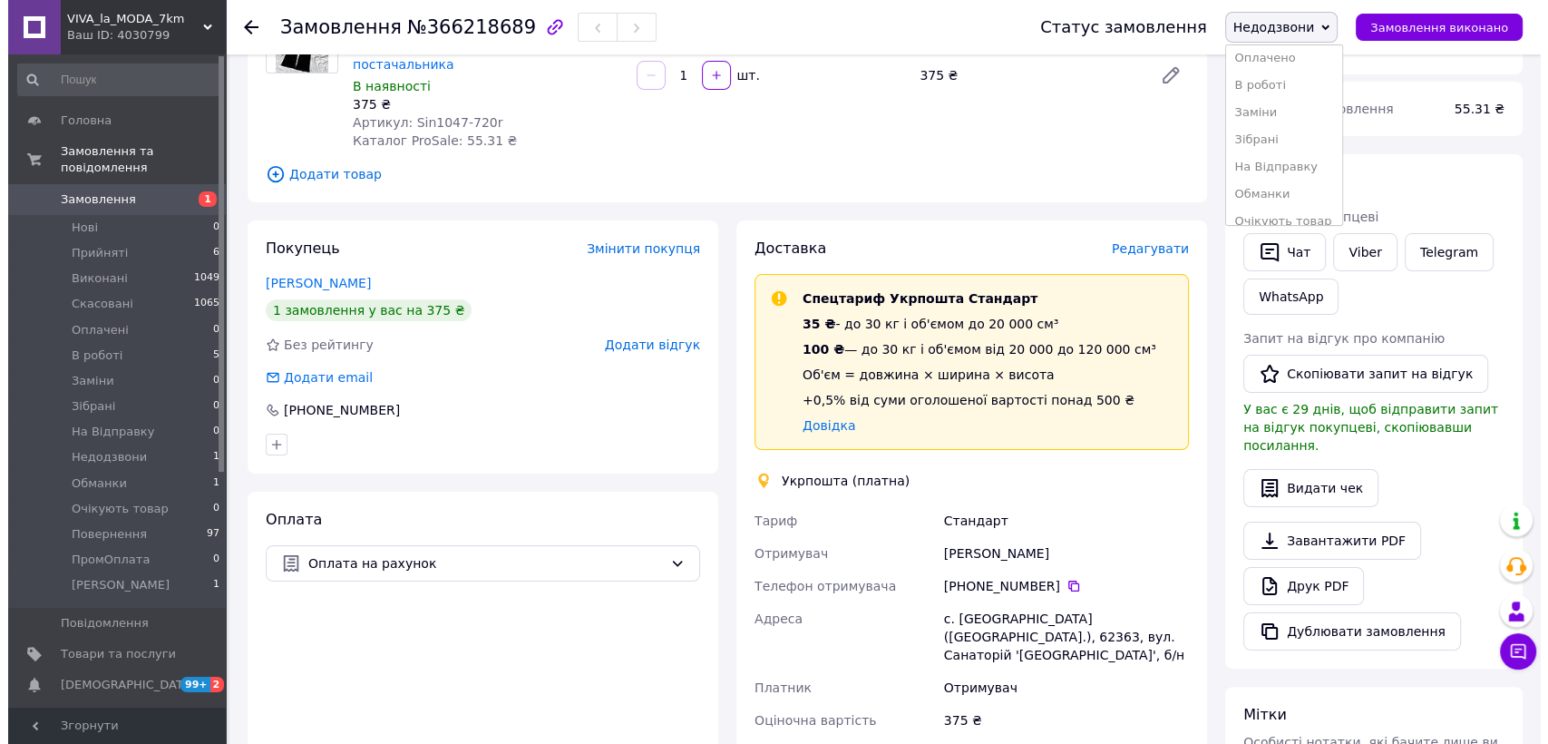
scroll to position [182, 0]
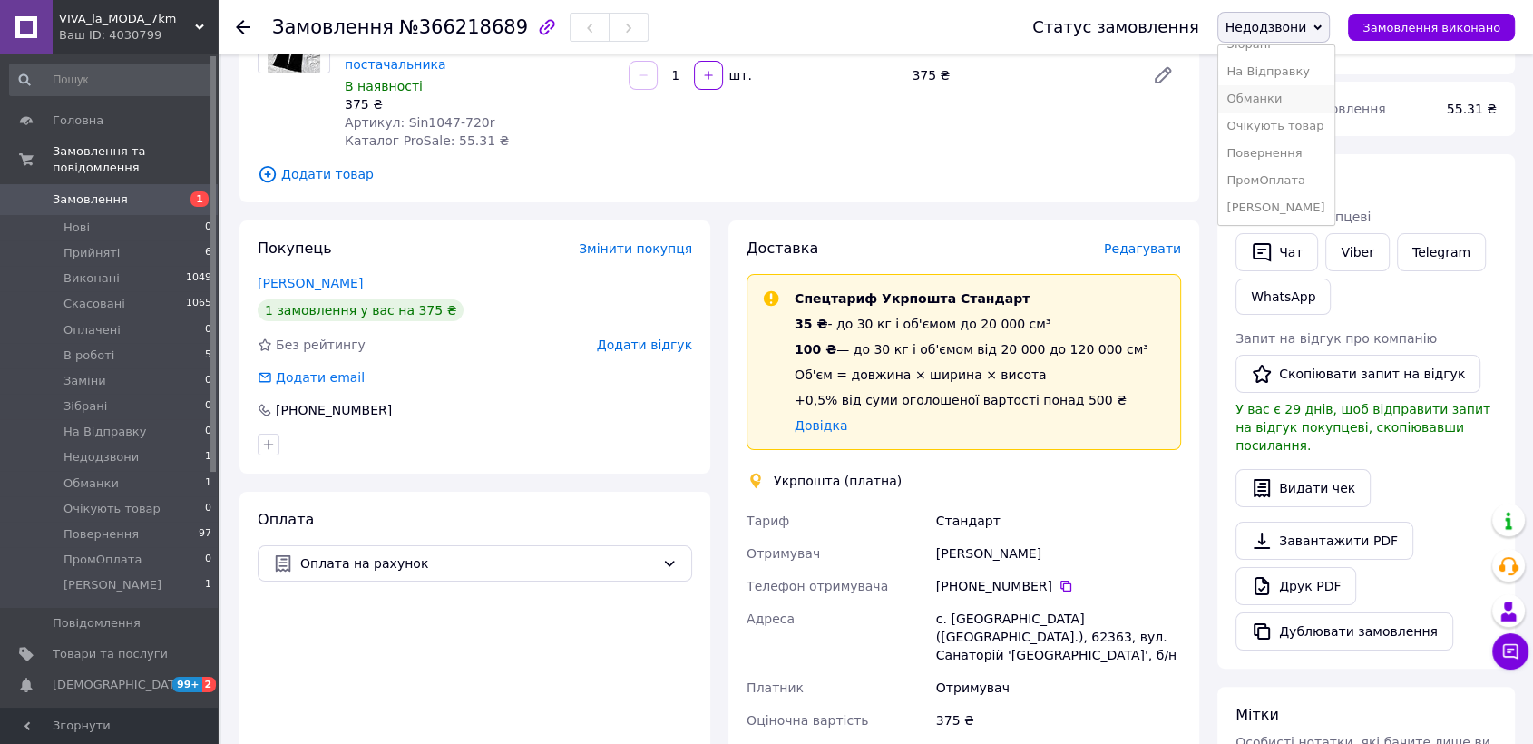
click at [1286, 98] on li "Обманки" at bounding box center [1276, 98] width 116 height 27
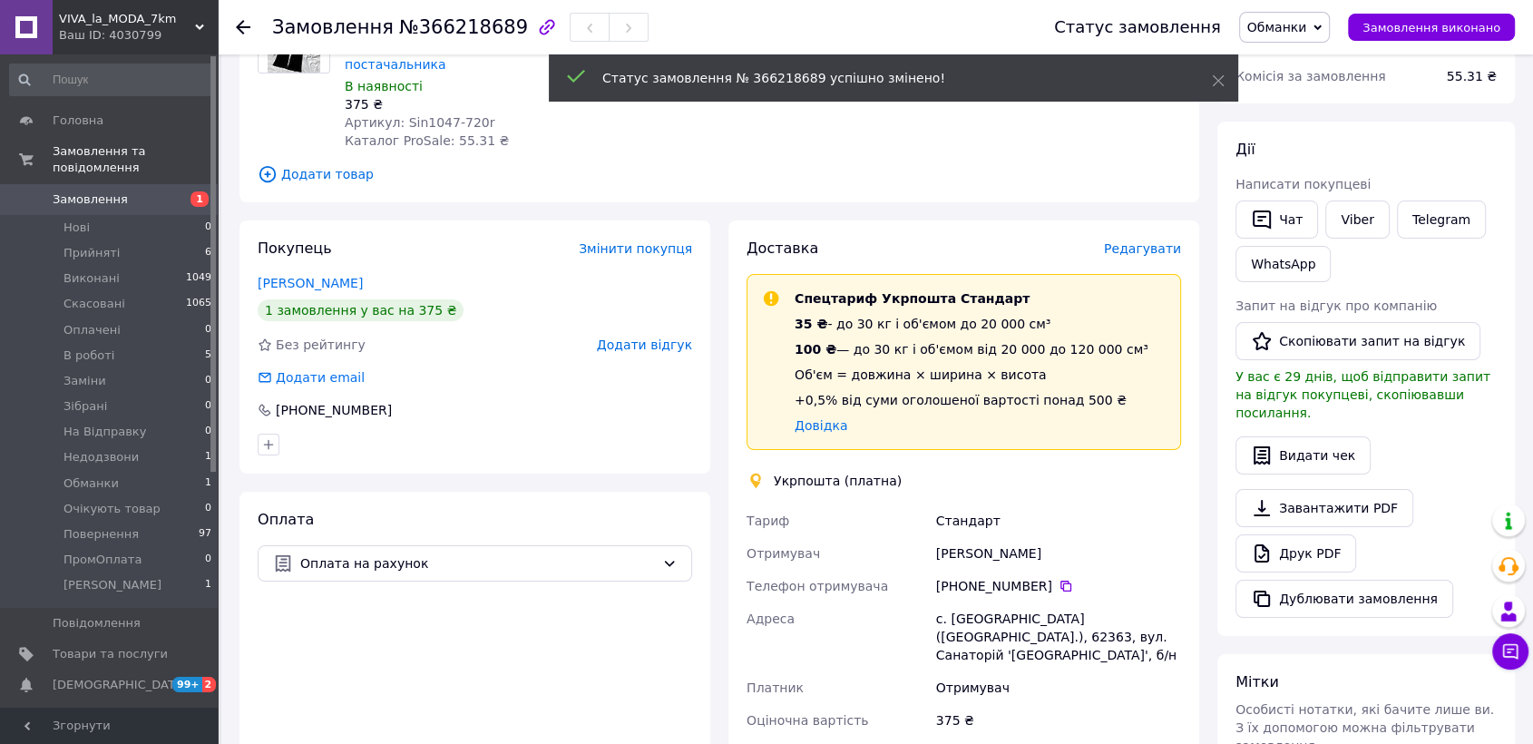
click at [1161, 241] on span "Редагувати" at bounding box center [1142, 248] width 77 height 15
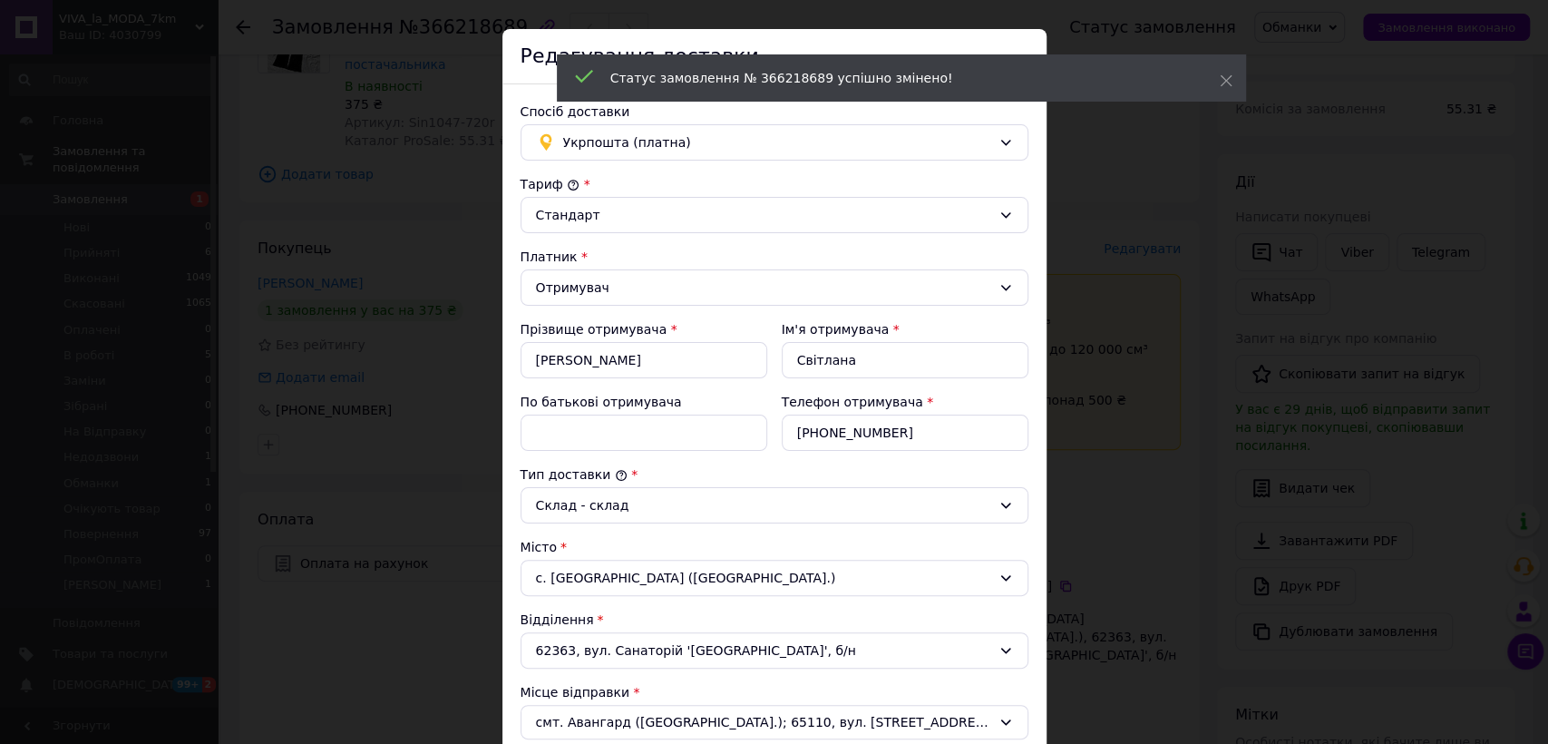
scroll to position [0, 0]
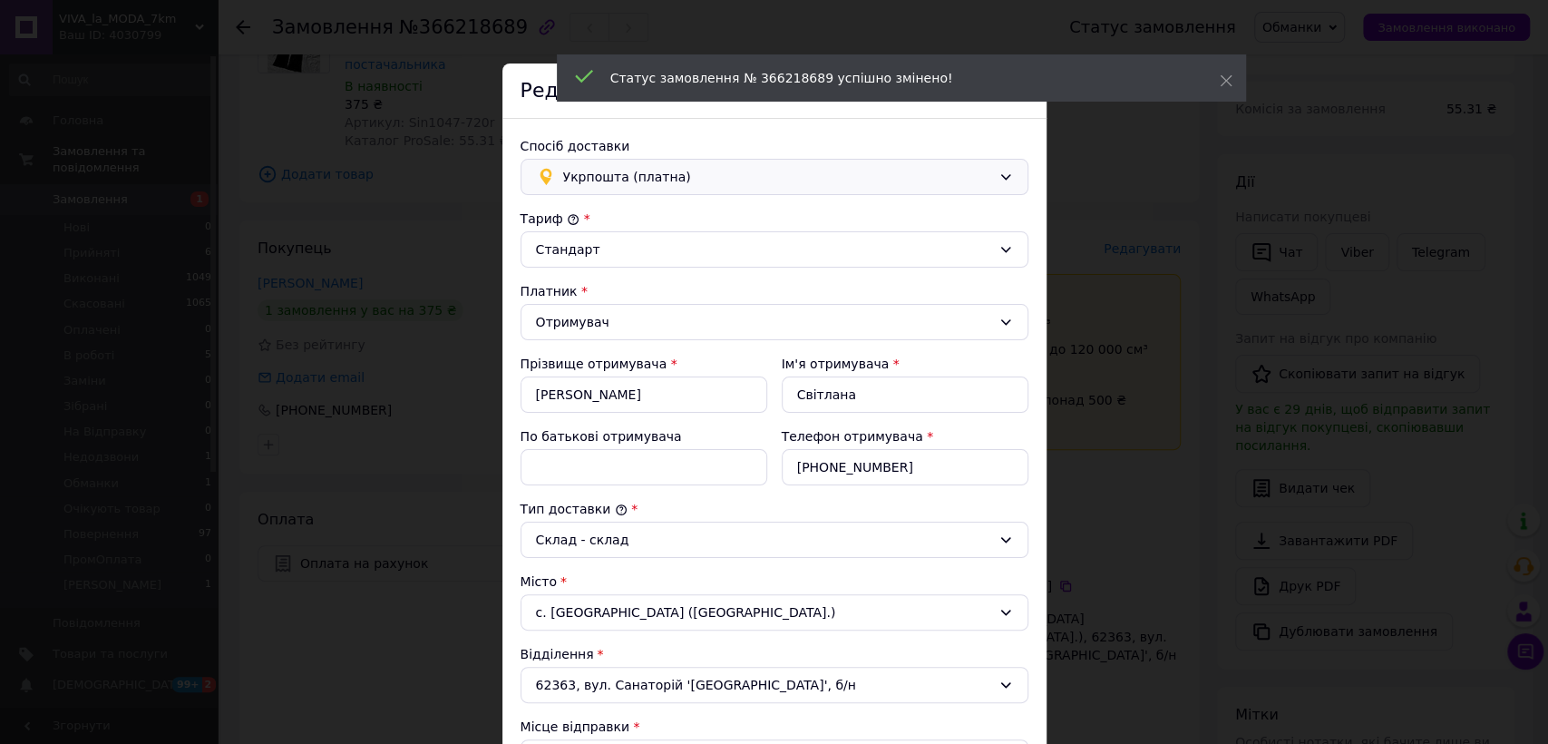
click at [588, 180] on span "Укрпошта (платна)" at bounding box center [777, 177] width 428 height 20
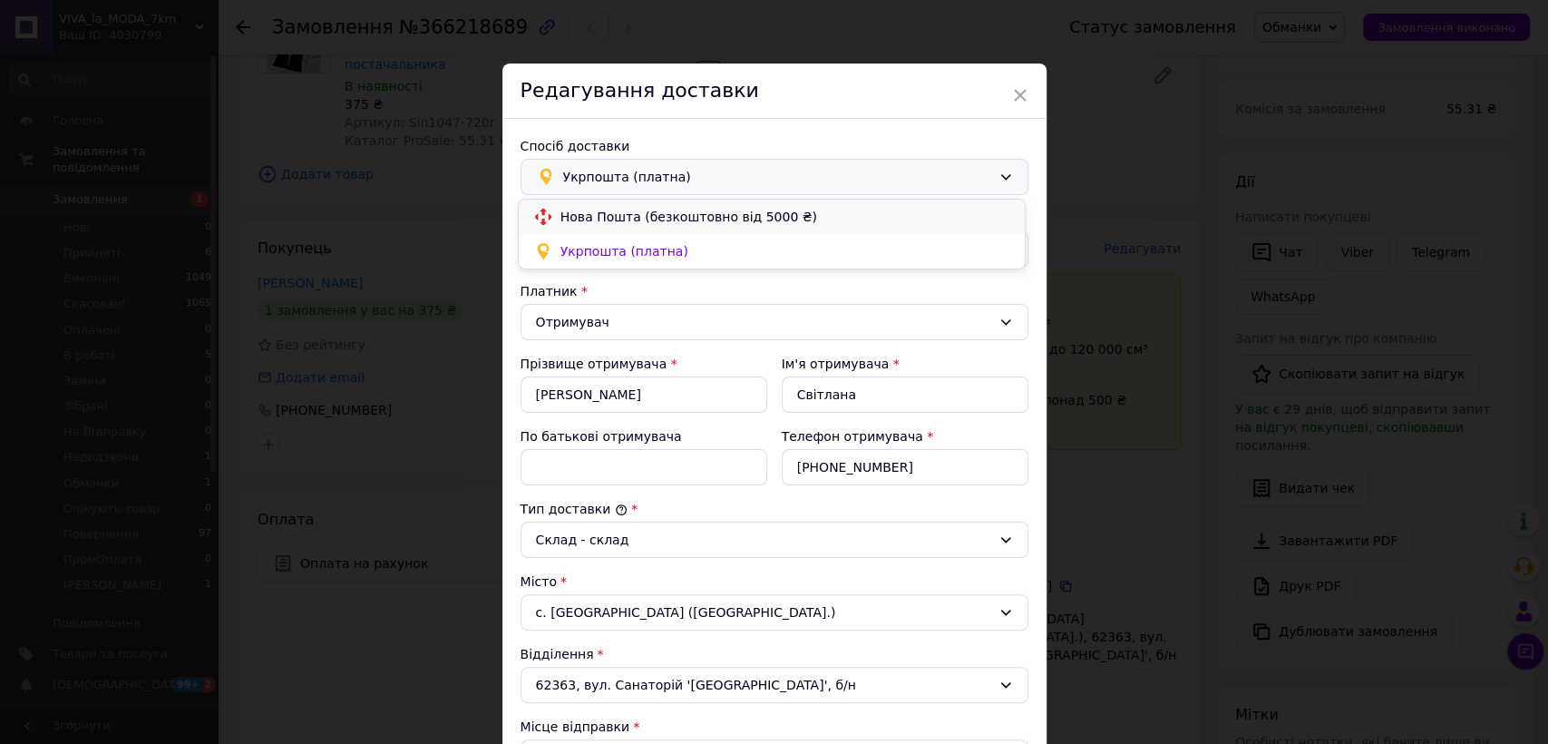
click at [594, 226] on div "Нова Пошта (безкоштовно від 5000 ₴)" at bounding box center [772, 217] width 484 height 20
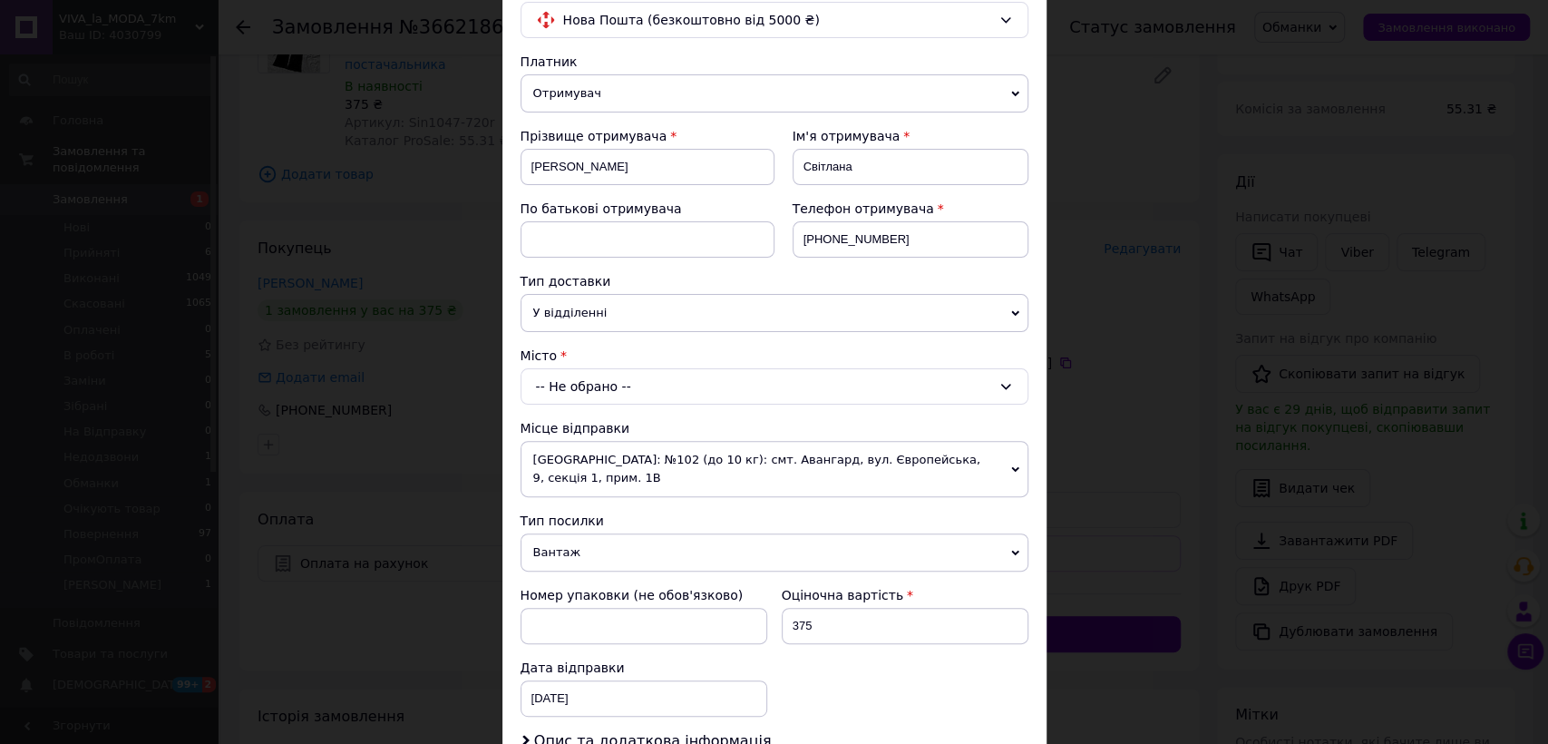
scroll to position [403, 0]
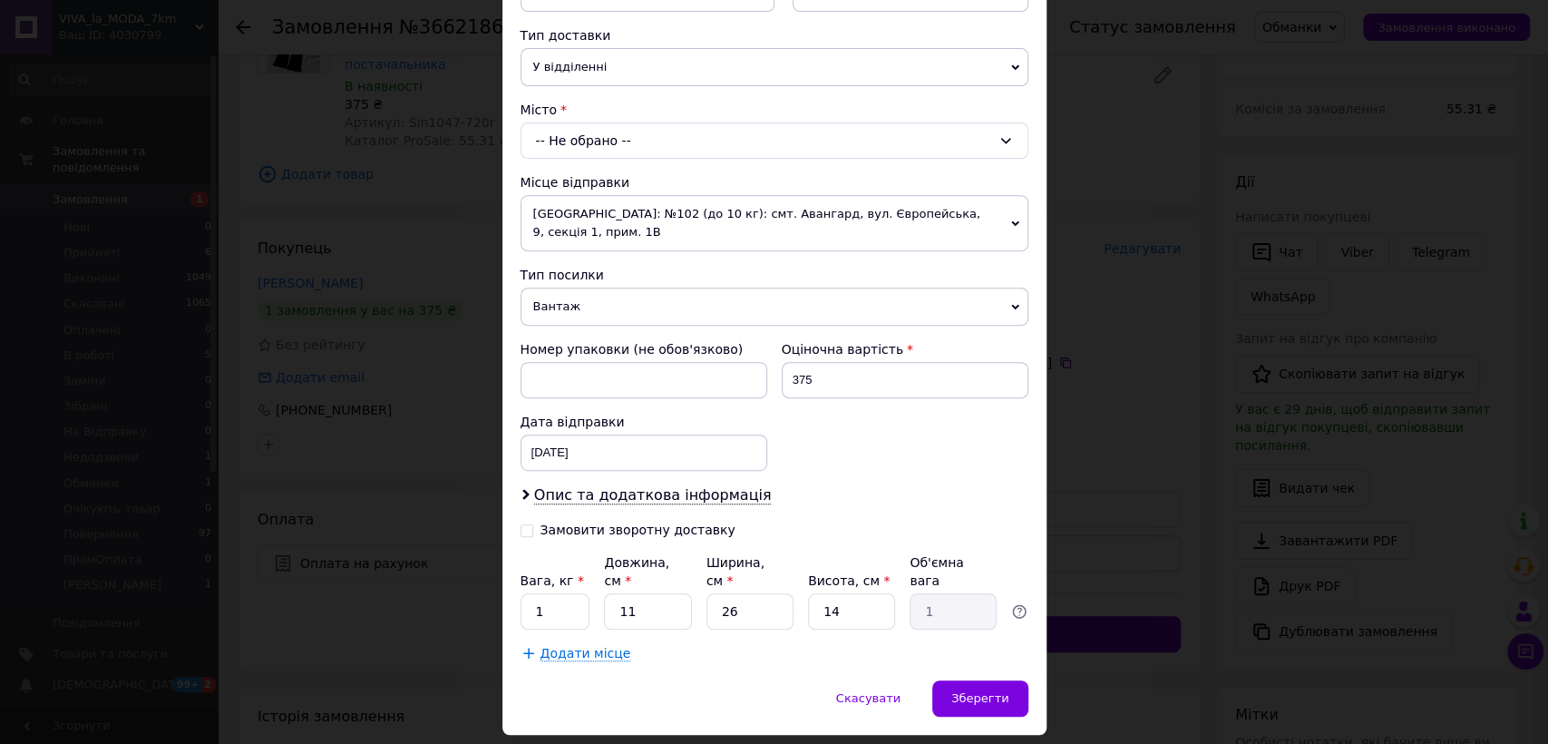
click at [566, 144] on div "-- Не обрано --" at bounding box center [775, 140] width 508 height 36
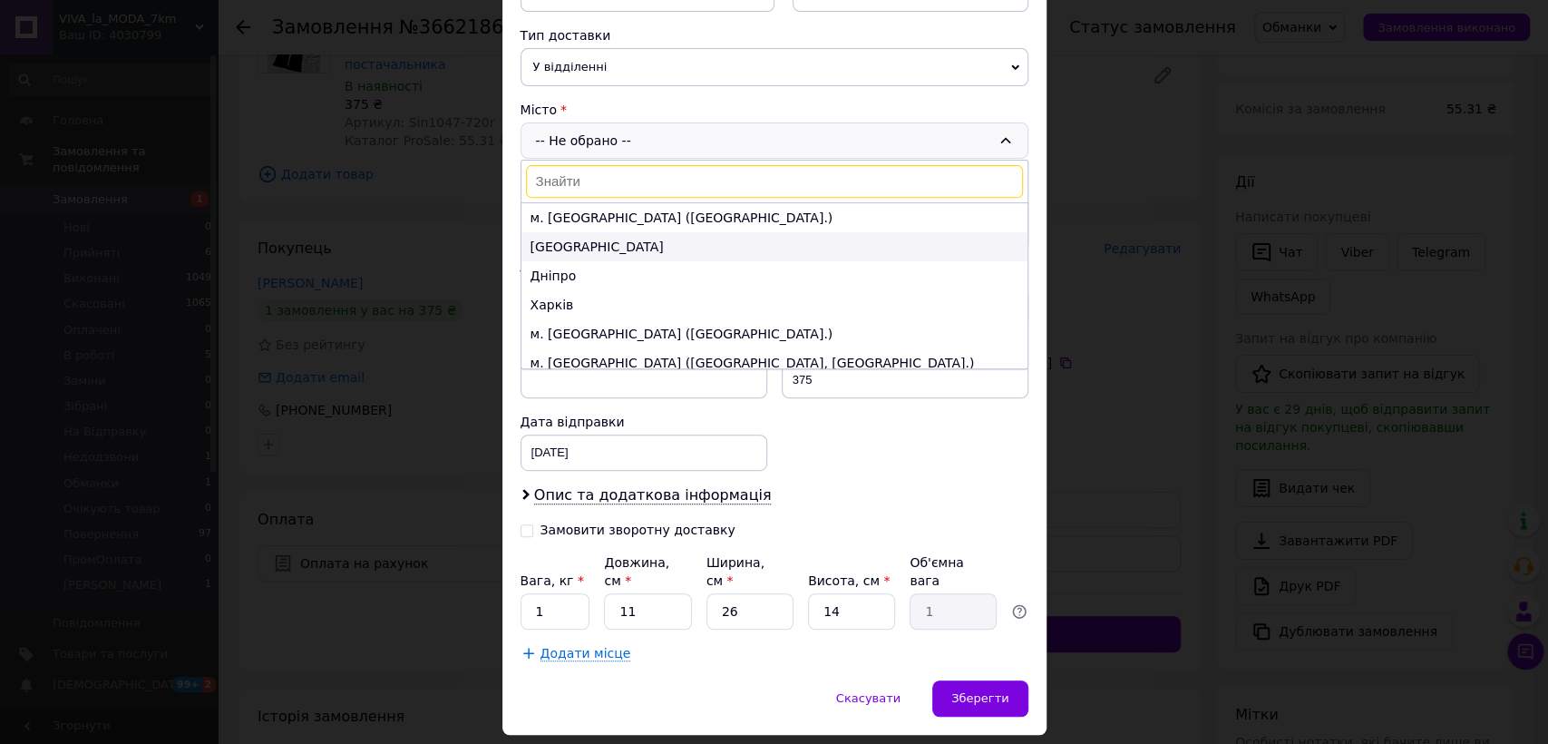
click at [594, 239] on li "Одеса" at bounding box center [774, 246] width 506 height 29
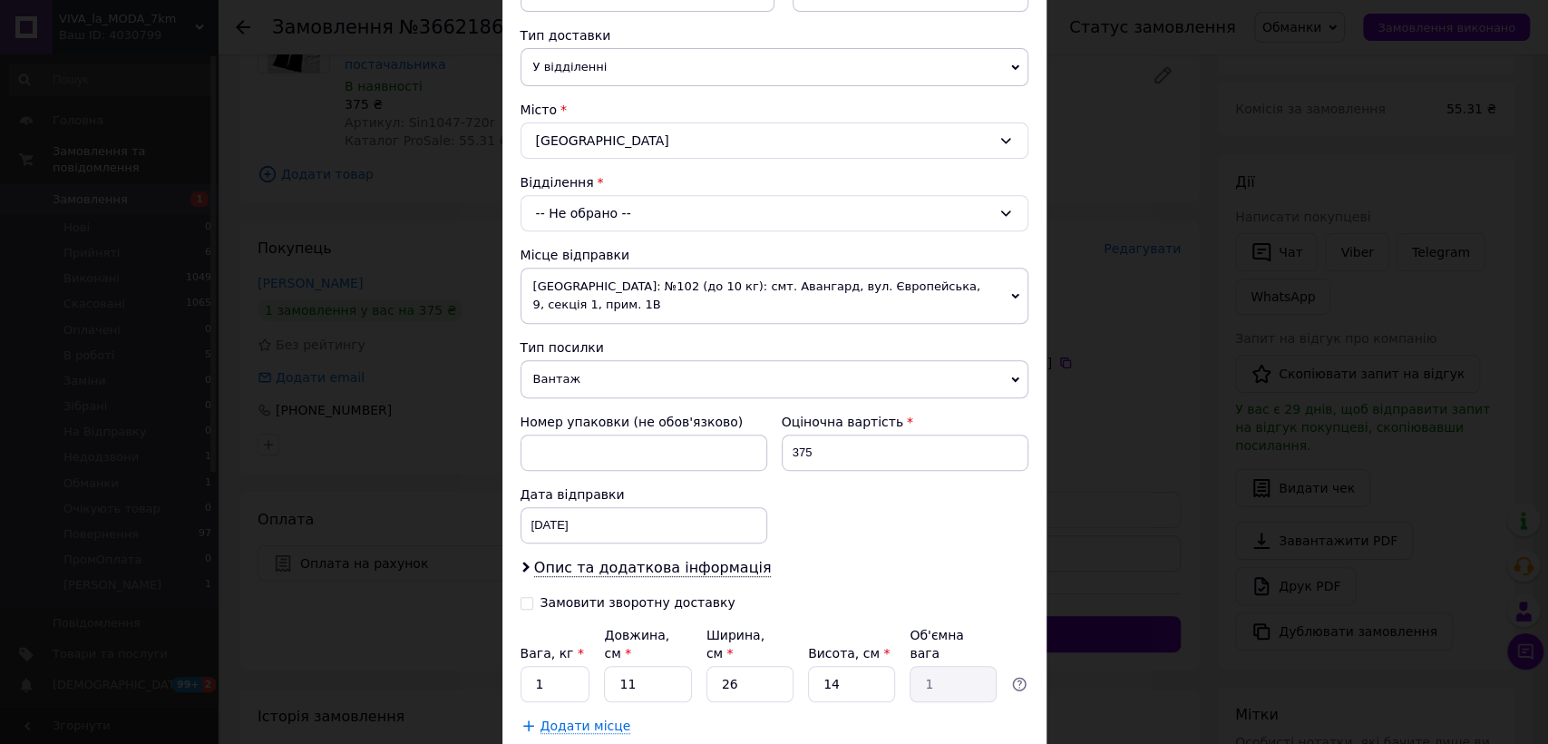
click at [596, 208] on div "-- Не обрано --" at bounding box center [775, 213] width 508 height 36
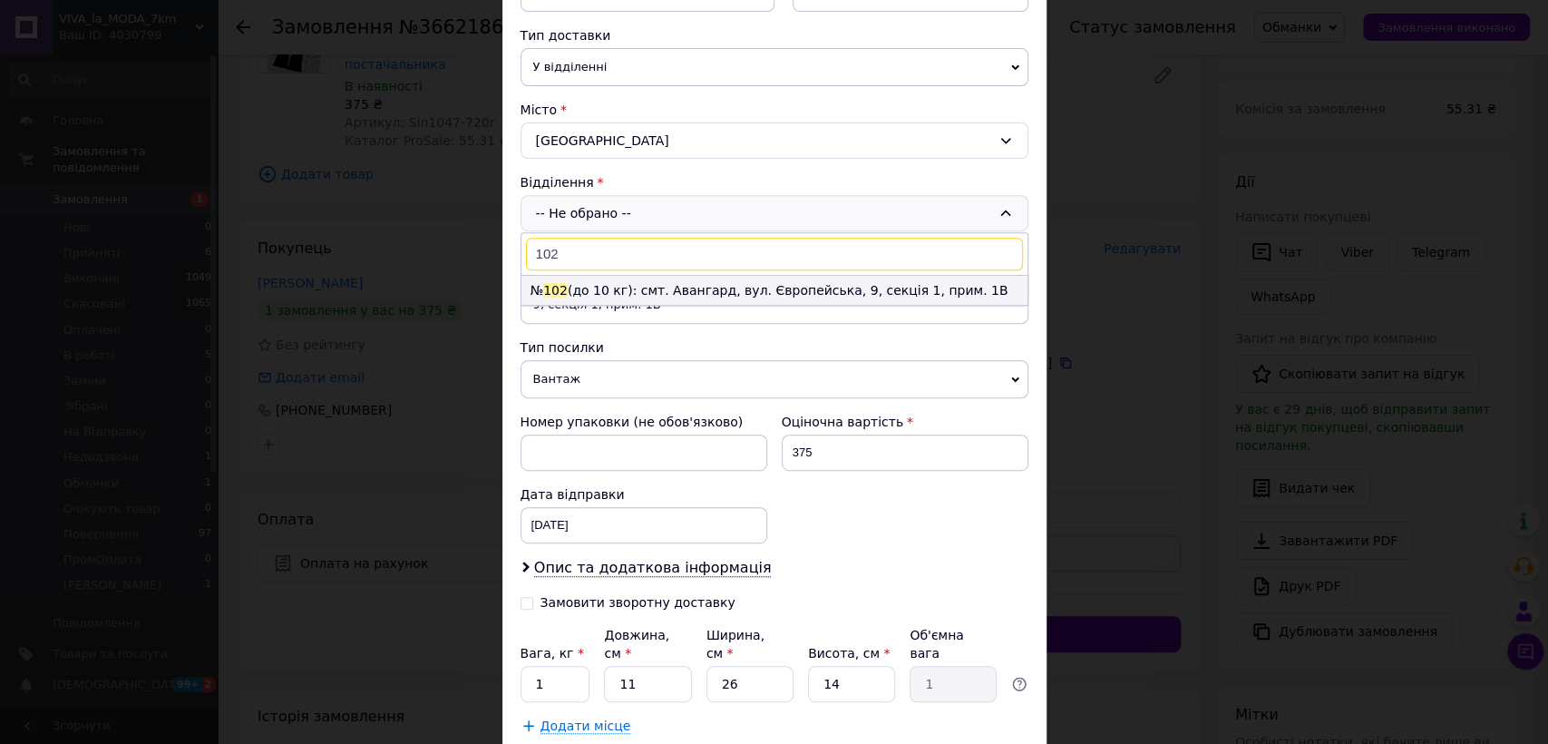
type input "102"
click at [619, 283] on li "№ 102 (до 10 кг): смт. Авангард, вул. Європейська, 9, секція 1, прим. 1В" at bounding box center [774, 290] width 506 height 29
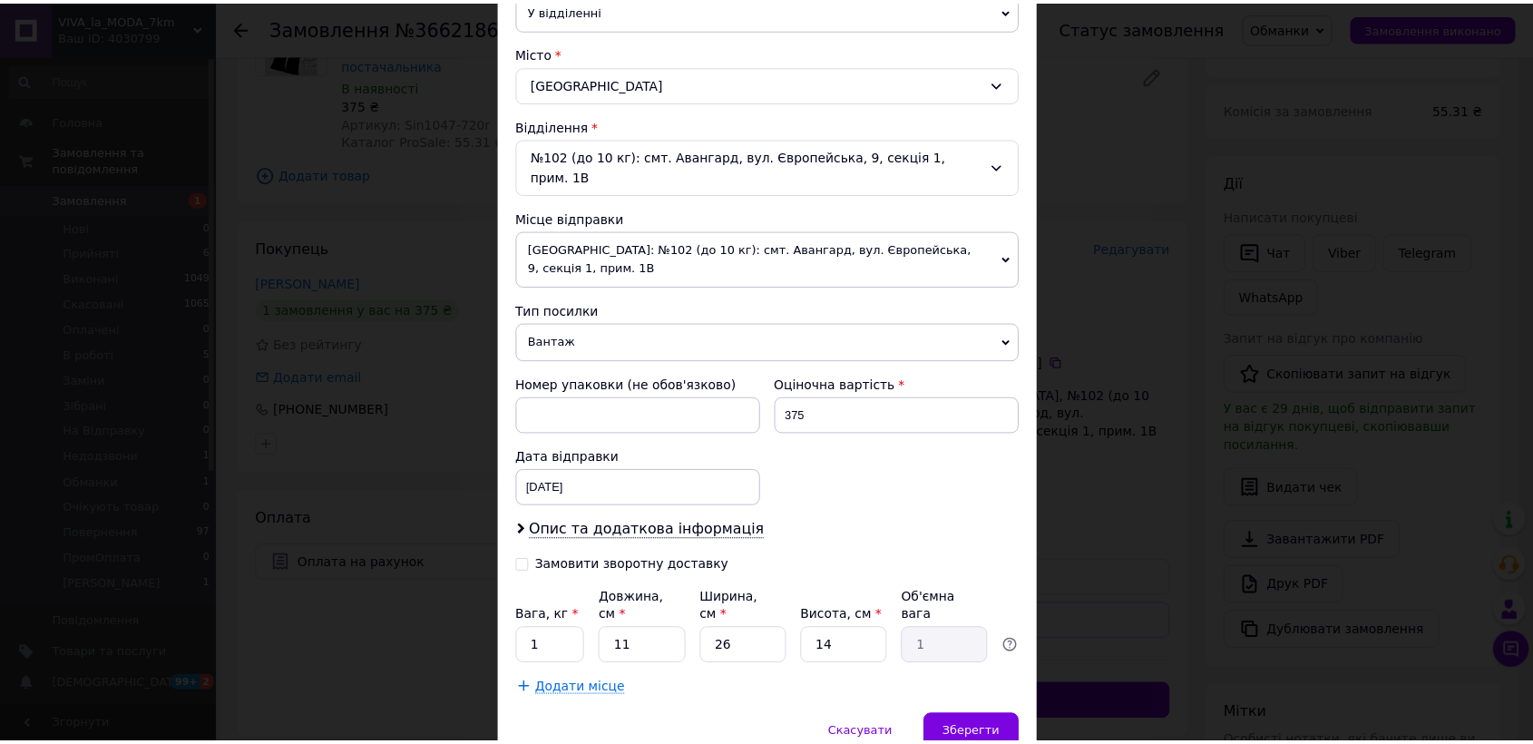
scroll to position [491, 0]
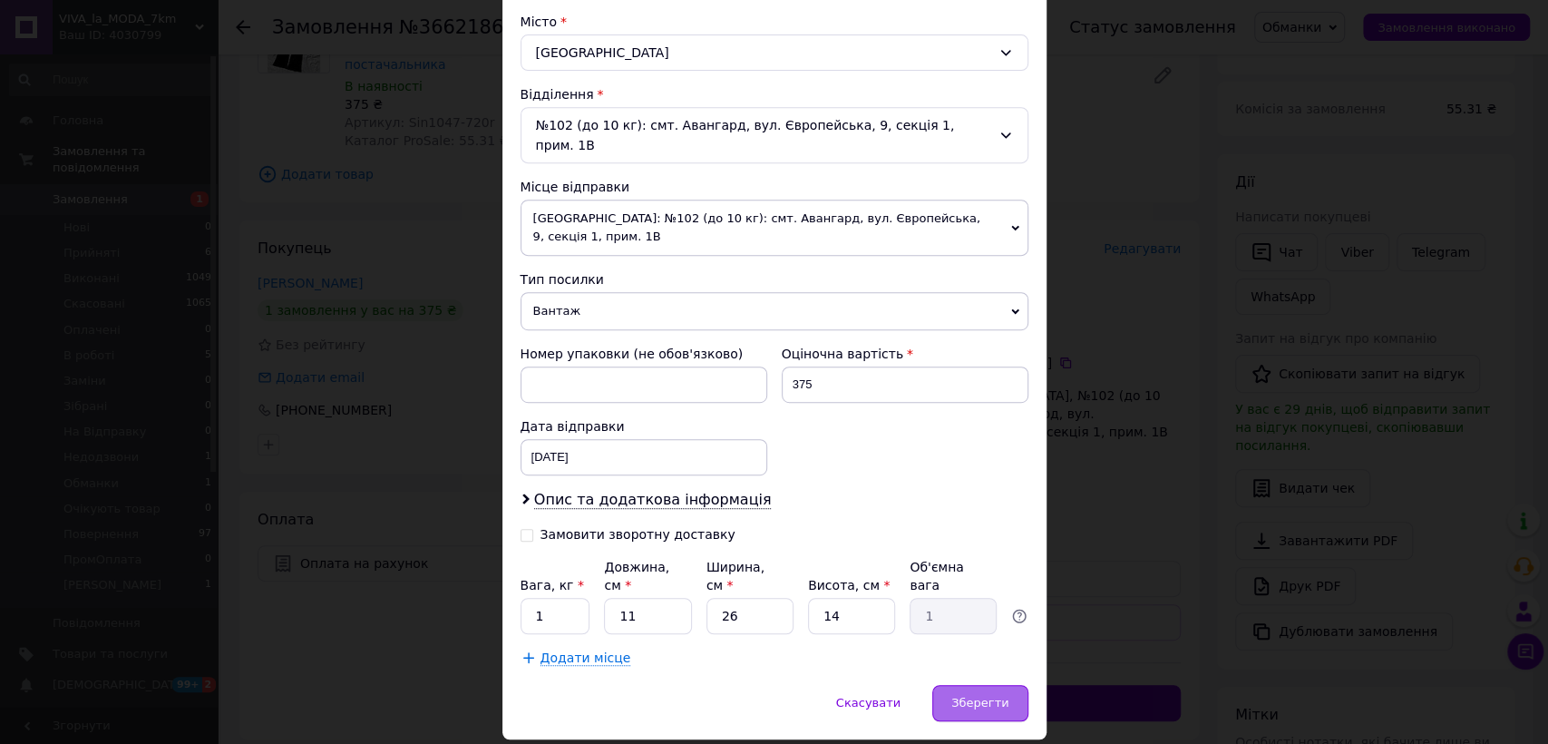
click at [960, 696] on span "Зберегти" at bounding box center [979, 703] width 57 height 14
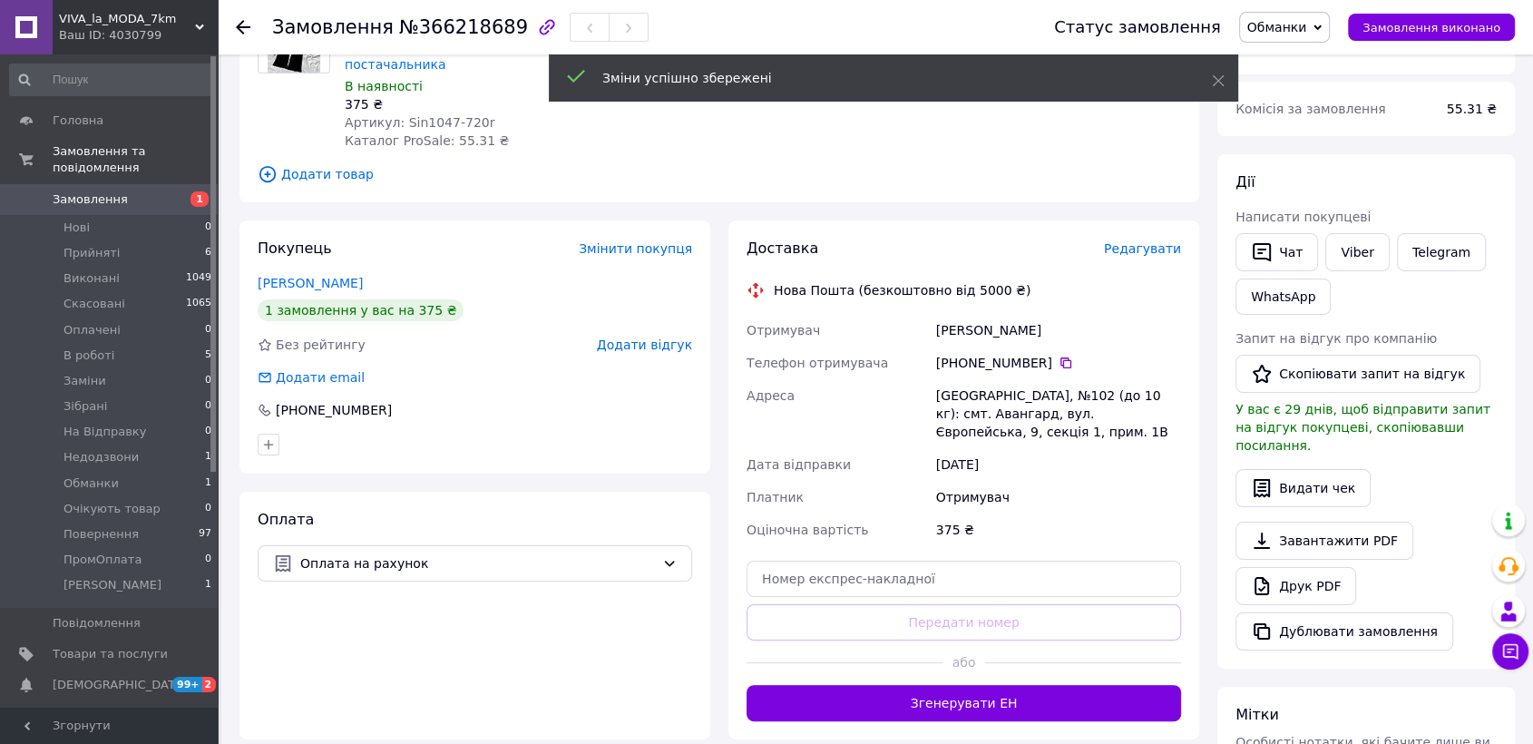
click at [145, 198] on link "Замовлення 1" at bounding box center [111, 199] width 222 height 31
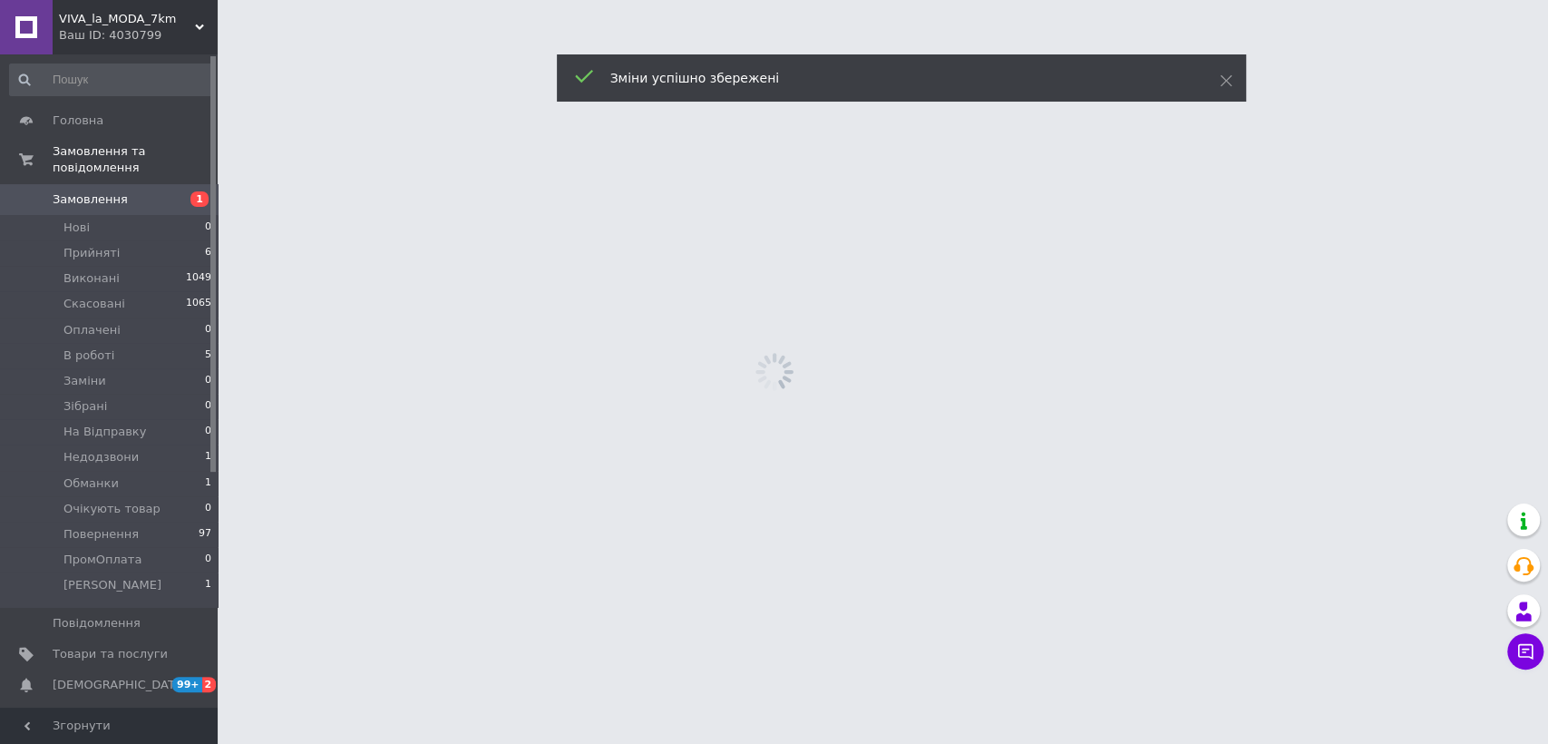
click at [145, 198] on link "Замовлення 1" at bounding box center [111, 199] width 222 height 31
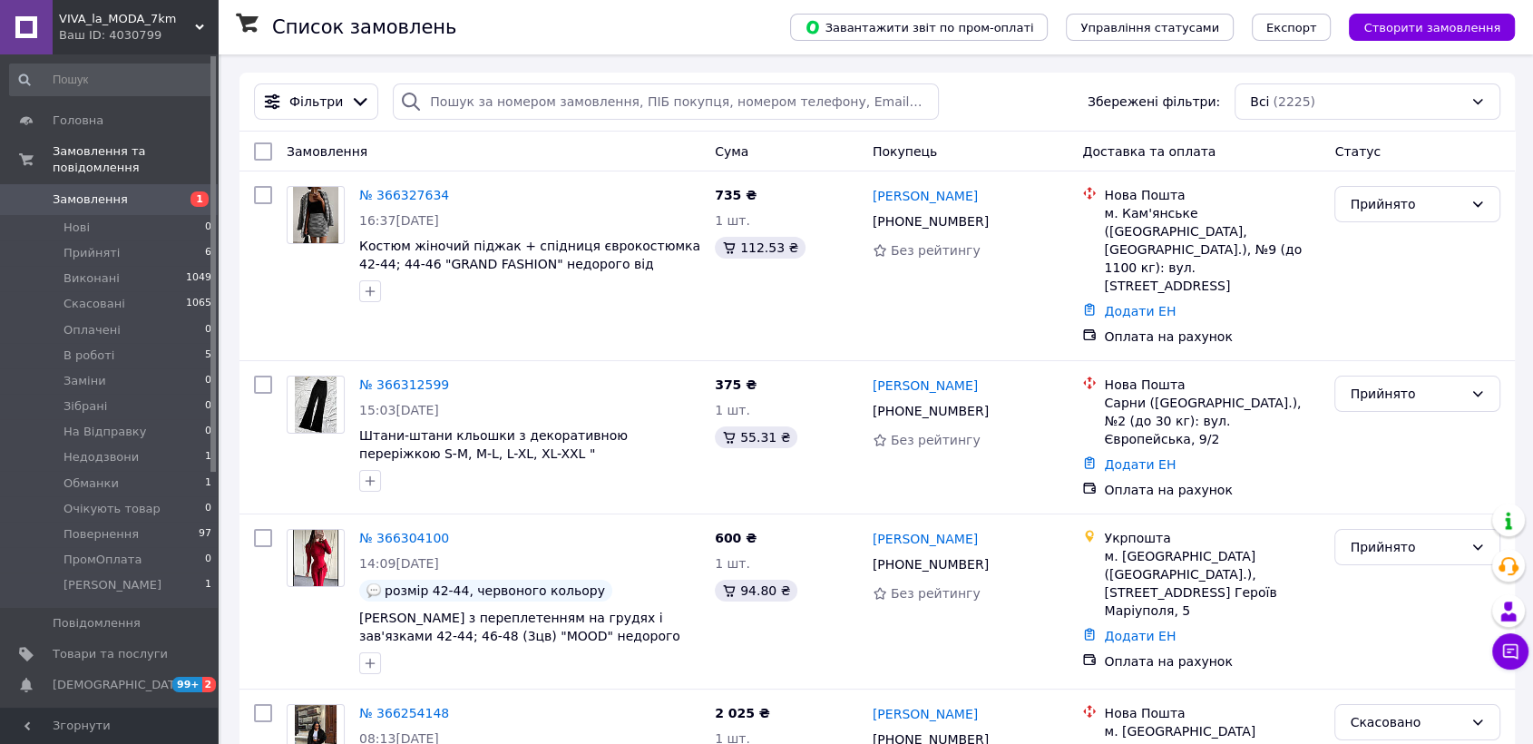
click at [149, 184] on link "Замовлення 1" at bounding box center [111, 199] width 222 height 31
